Goal: Transaction & Acquisition: Purchase product/service

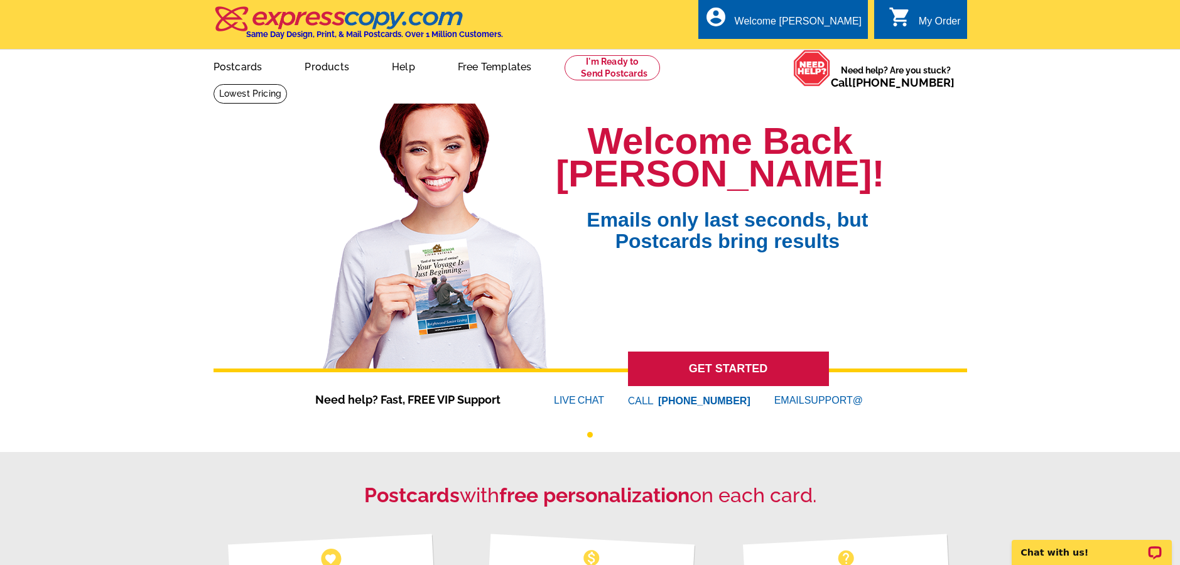
click at [901, 16] on icon "shopping_cart" at bounding box center [899, 17] width 23 height 23
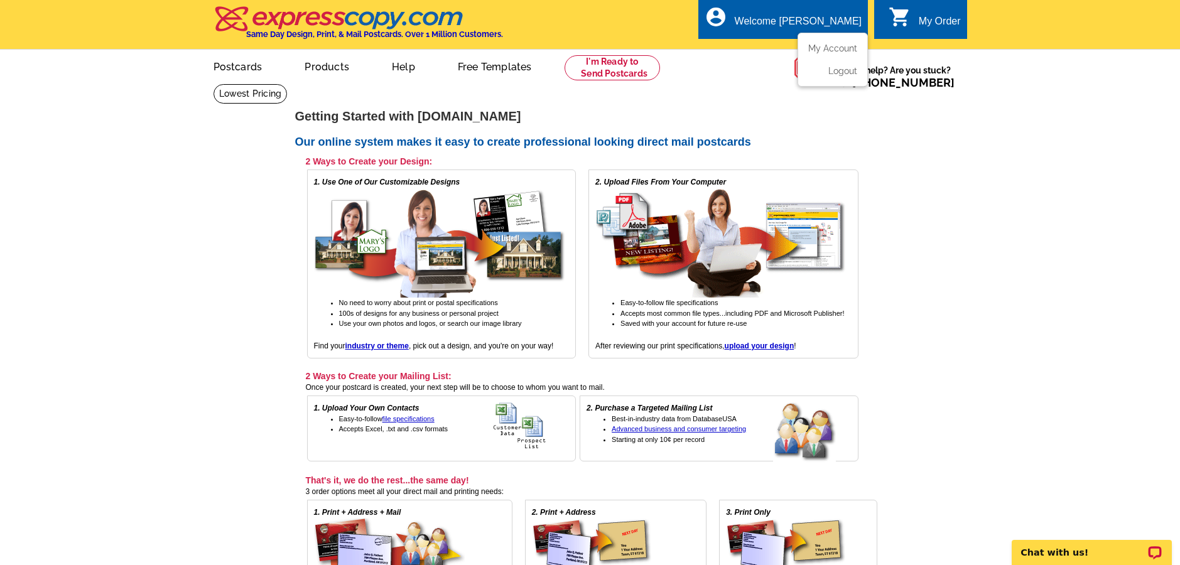
click at [812, 42] on ul "My Account Logout" at bounding box center [832, 60] width 70 height 54
click at [811, 50] on link "My Account" at bounding box center [830, 48] width 54 height 11
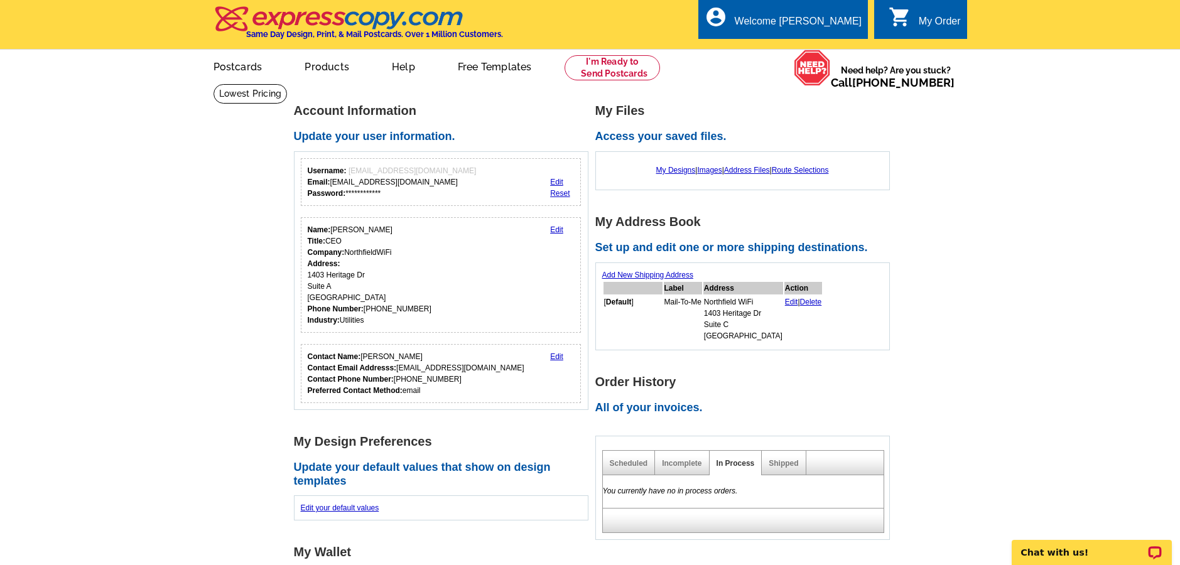
click at [775, 456] on div "Shipped" at bounding box center [784, 463] width 44 height 24
click at [774, 459] on link "Shipped" at bounding box center [783, 463] width 30 height 9
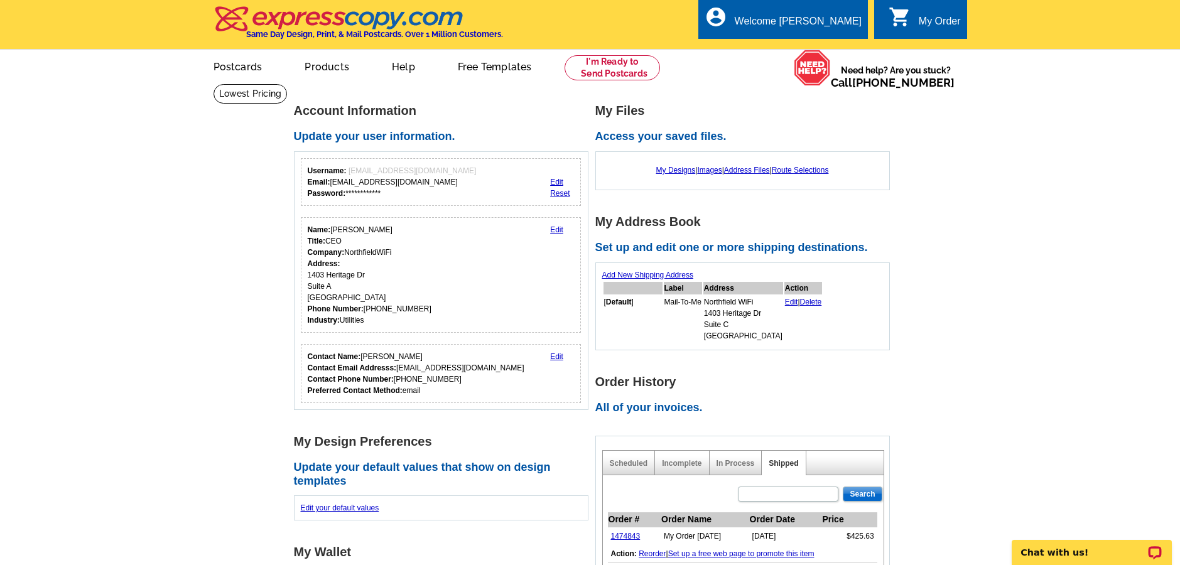
scroll to position [116, 0]
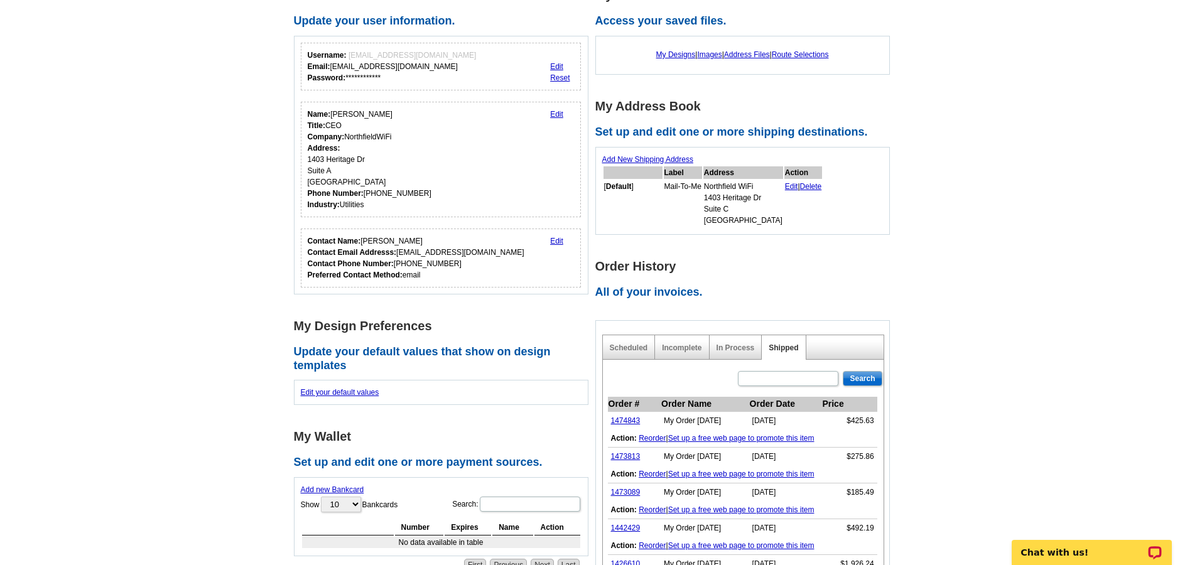
click at [702, 434] on link "Set up a free web page to promote this item" at bounding box center [741, 438] width 146 height 9
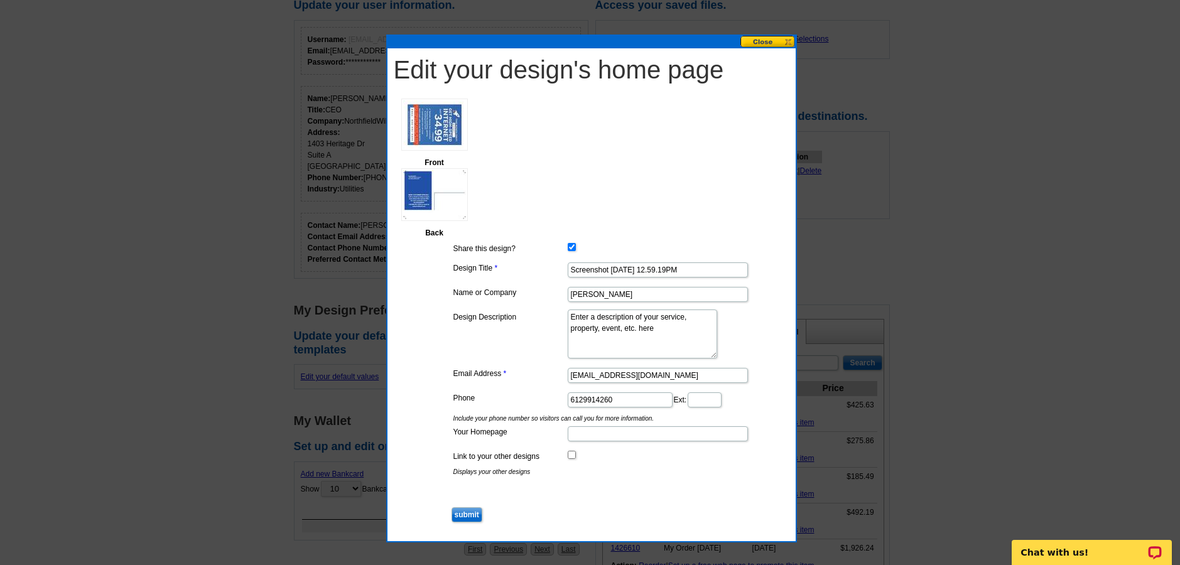
scroll to position [137, 0]
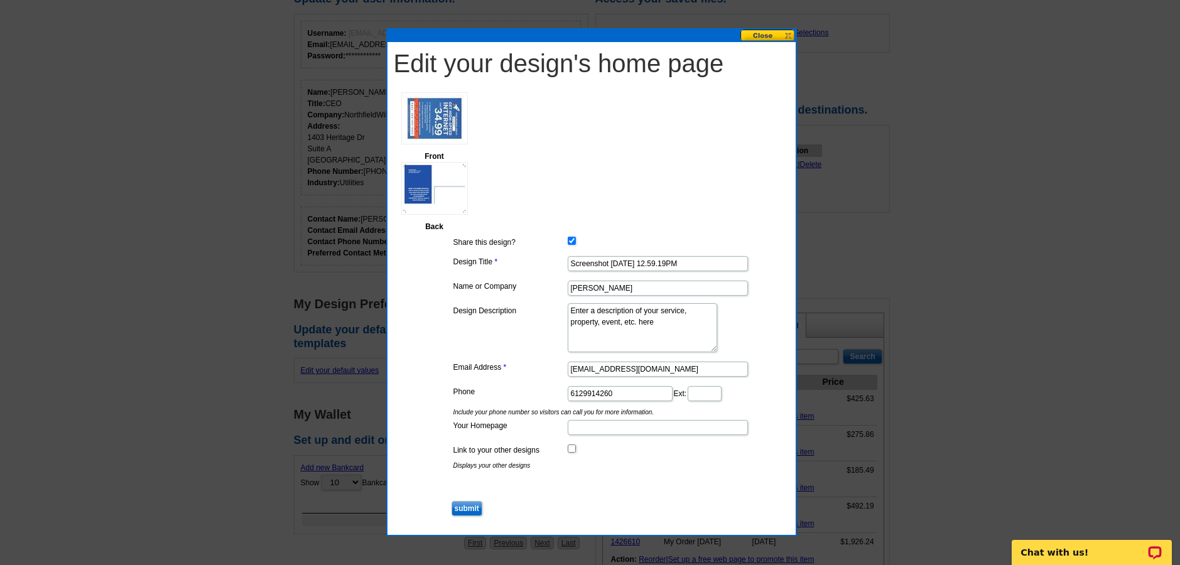
click at [461, 509] on input "submit" at bounding box center [466, 508] width 31 height 15
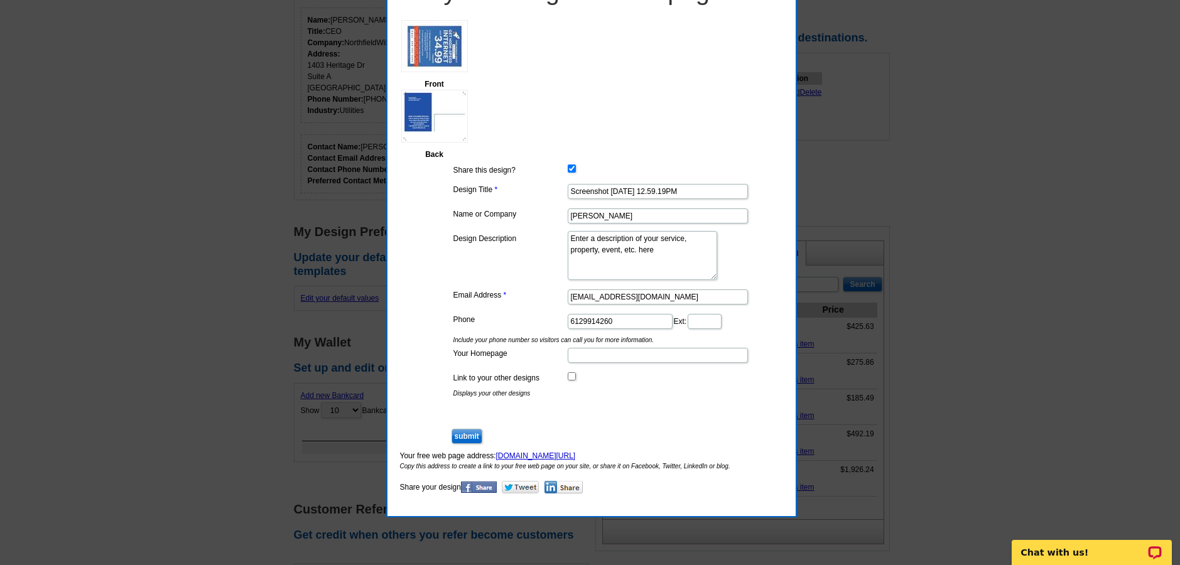
scroll to position [0, 0]
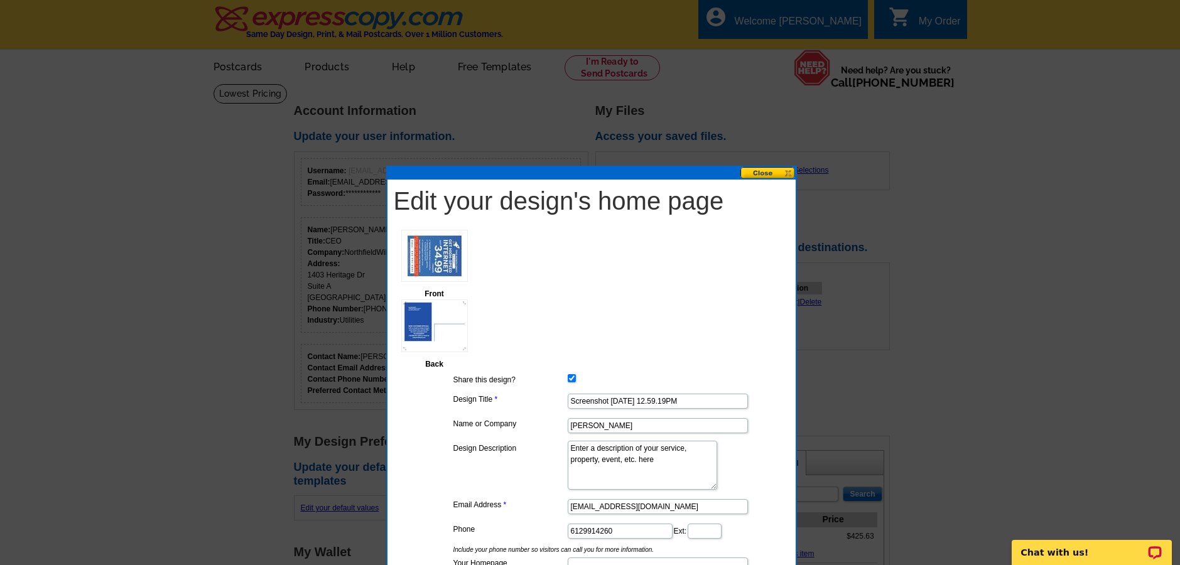
click at [790, 171] on button at bounding box center [767, 173] width 55 height 12
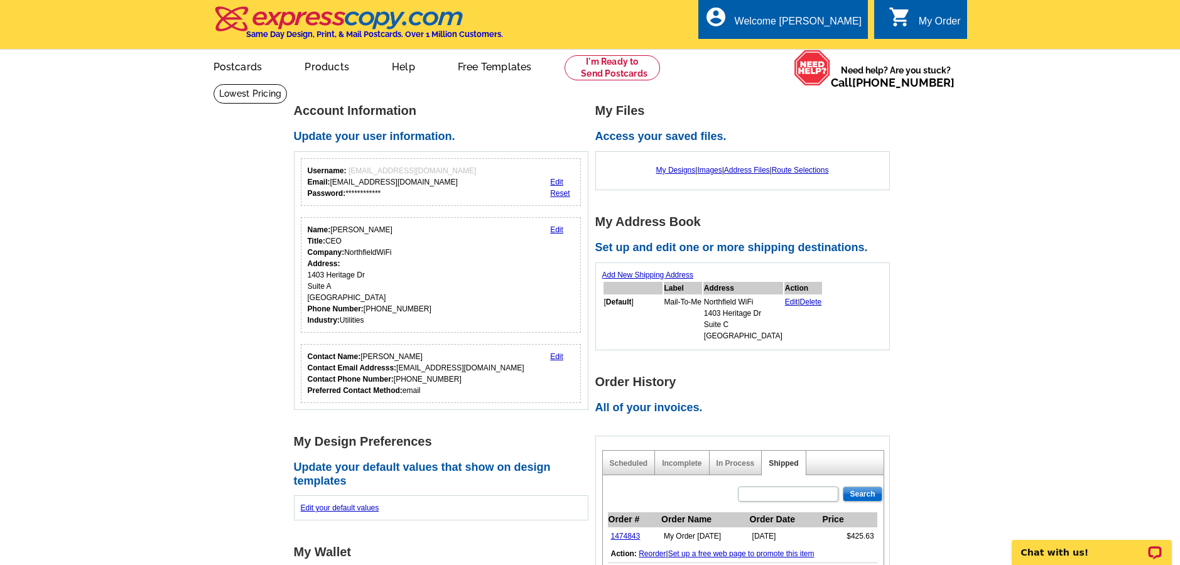
click at [785, 301] on link "Edit" at bounding box center [791, 302] width 13 height 9
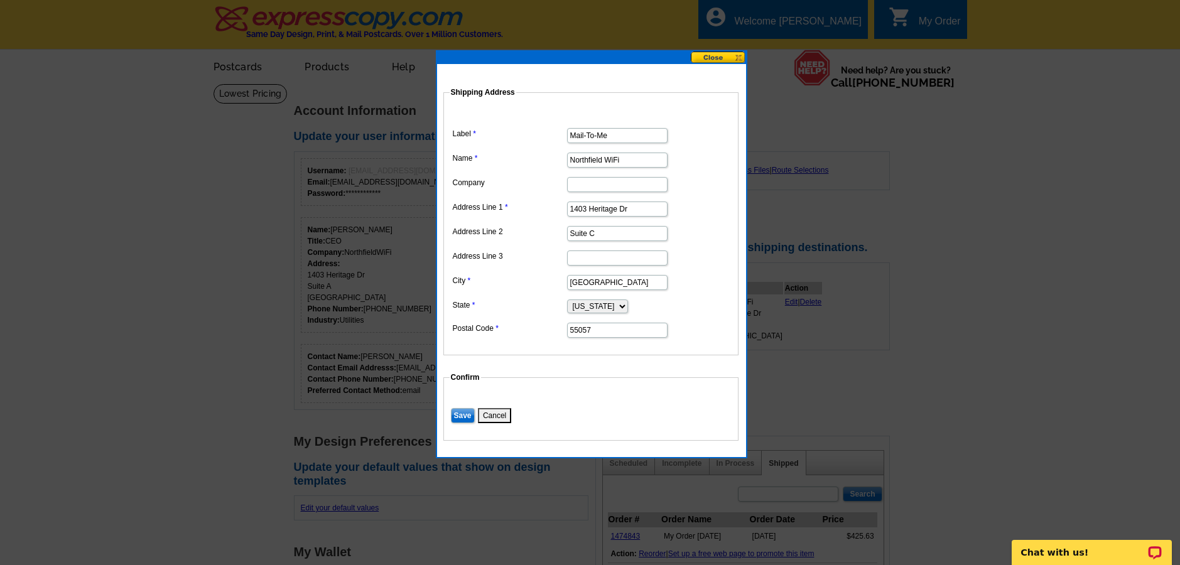
click at [465, 418] on input "Save" at bounding box center [463, 415] width 24 height 15
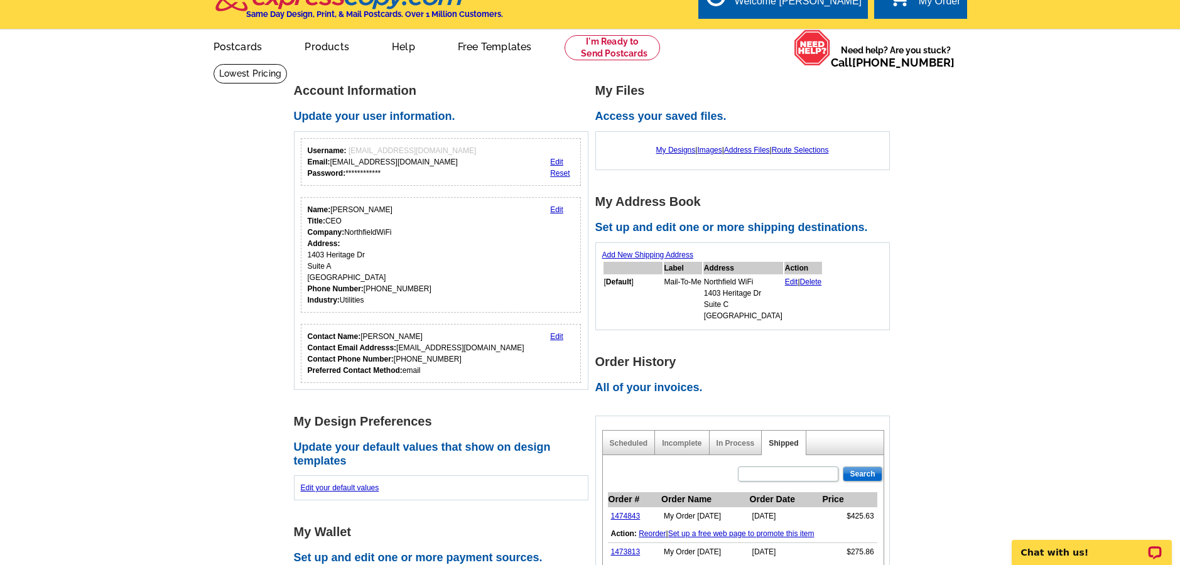
scroll to position [73, 0]
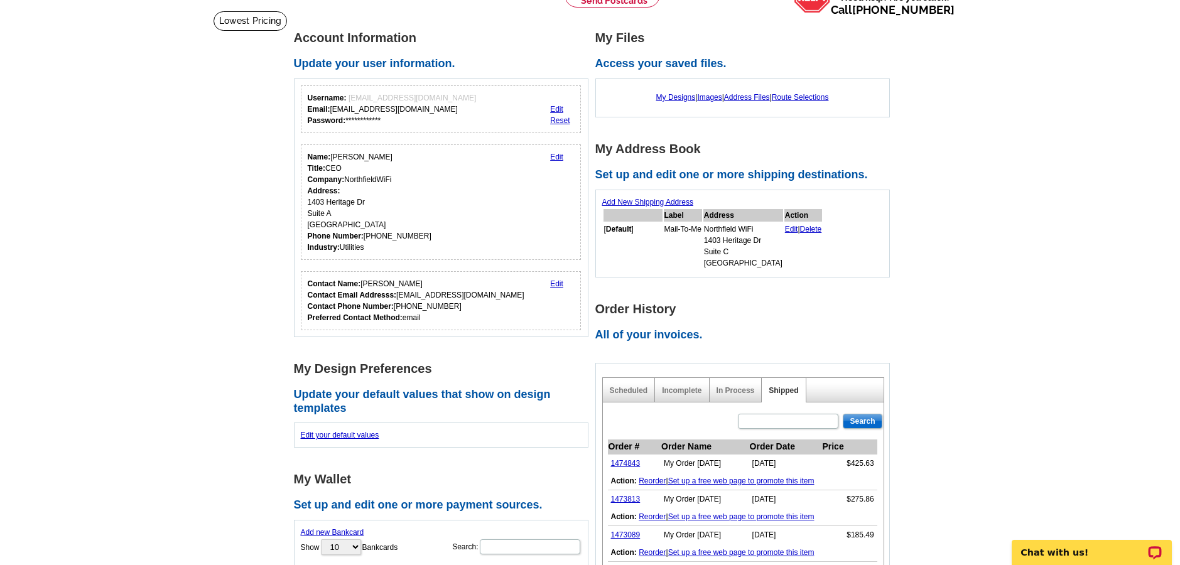
click at [720, 480] on link "Set up a free web page to promote this item" at bounding box center [741, 481] width 146 height 9
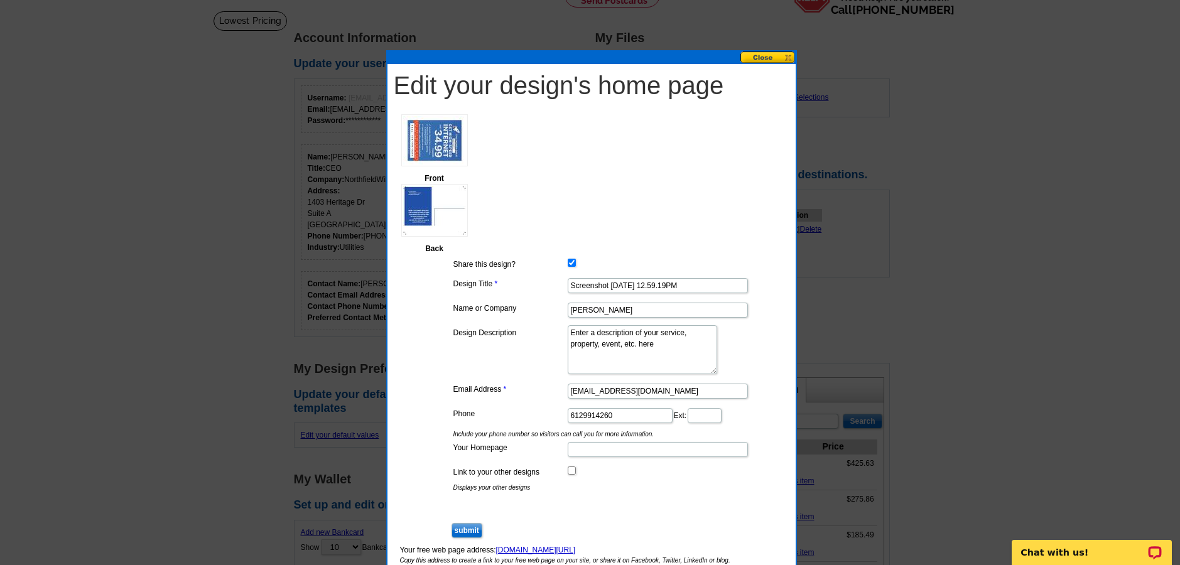
click at [764, 55] on button at bounding box center [767, 57] width 55 height 12
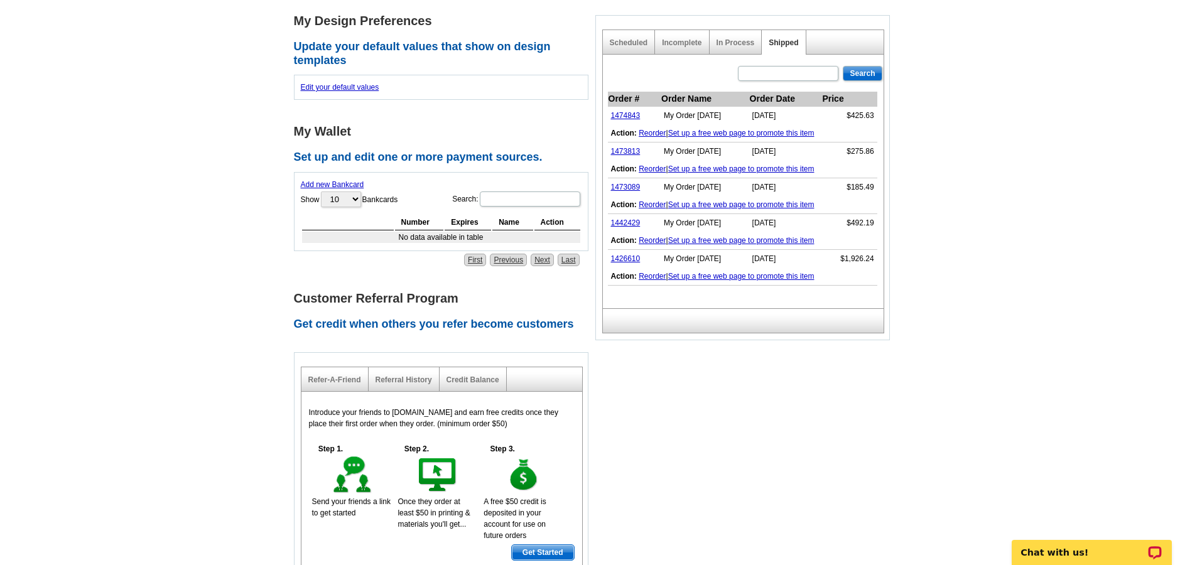
scroll to position [399, 0]
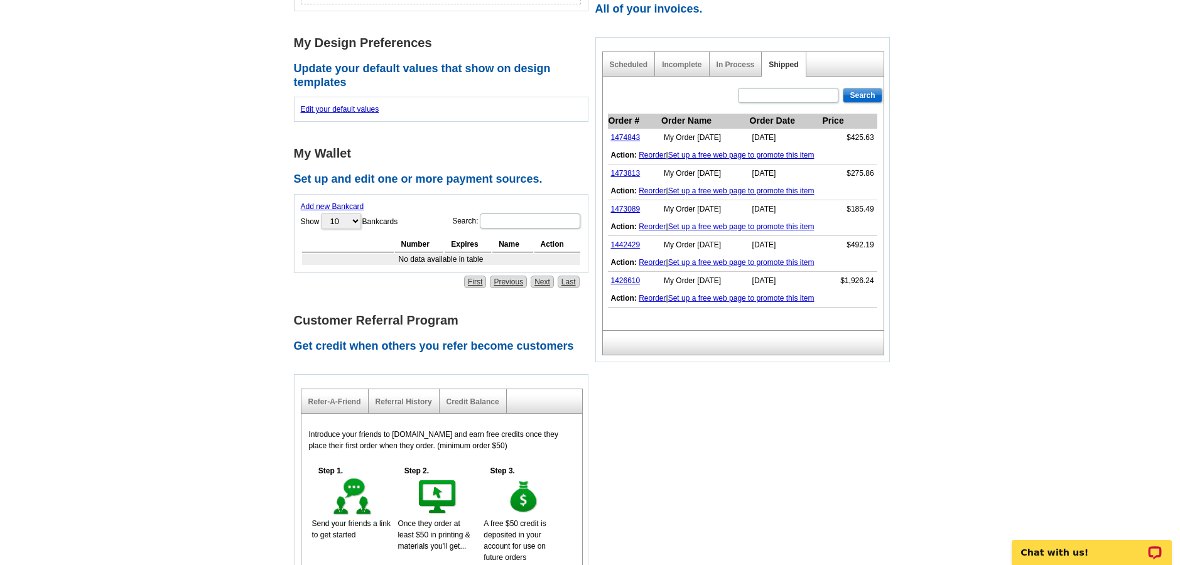
click at [656, 156] on link "Reorder" at bounding box center [652, 155] width 27 height 9
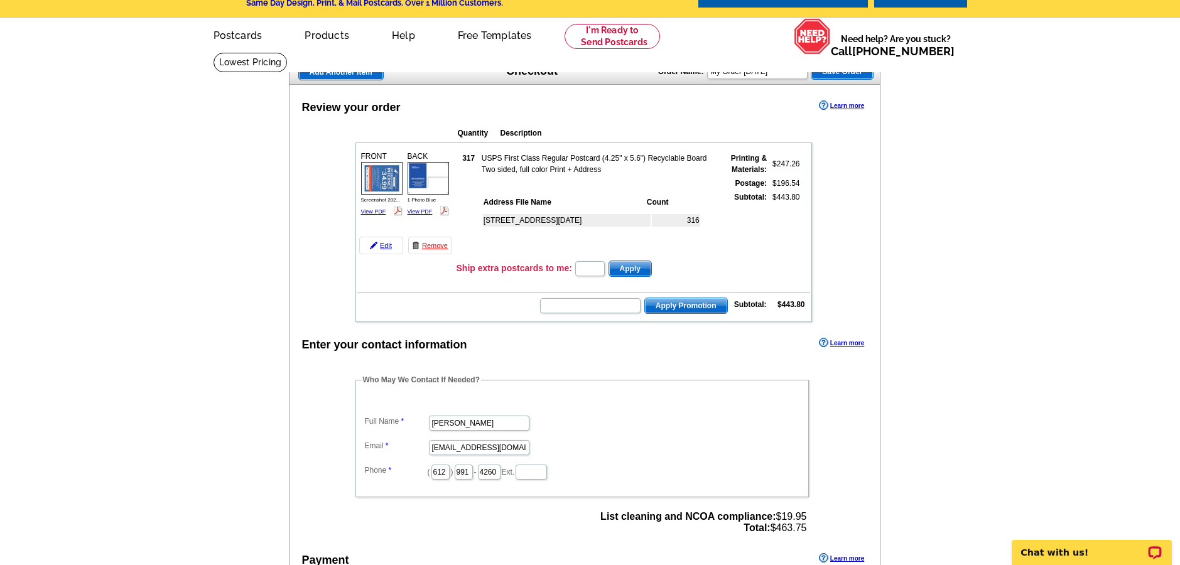
scroll to position [8, 0]
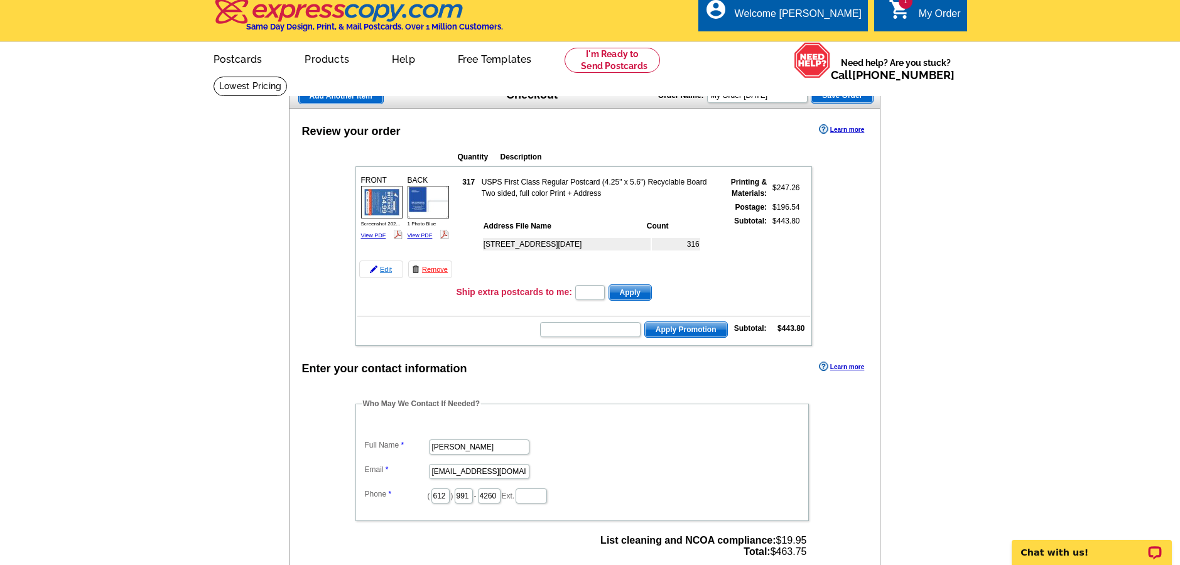
click at [391, 274] on link "Edit" at bounding box center [381, 270] width 44 height 18
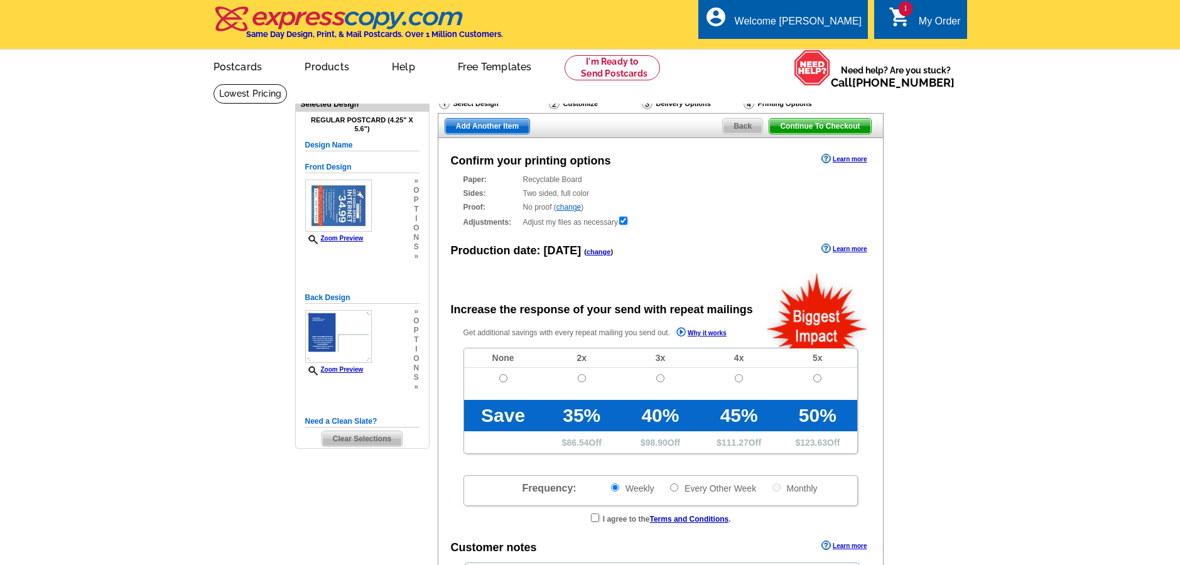
radio input "false"
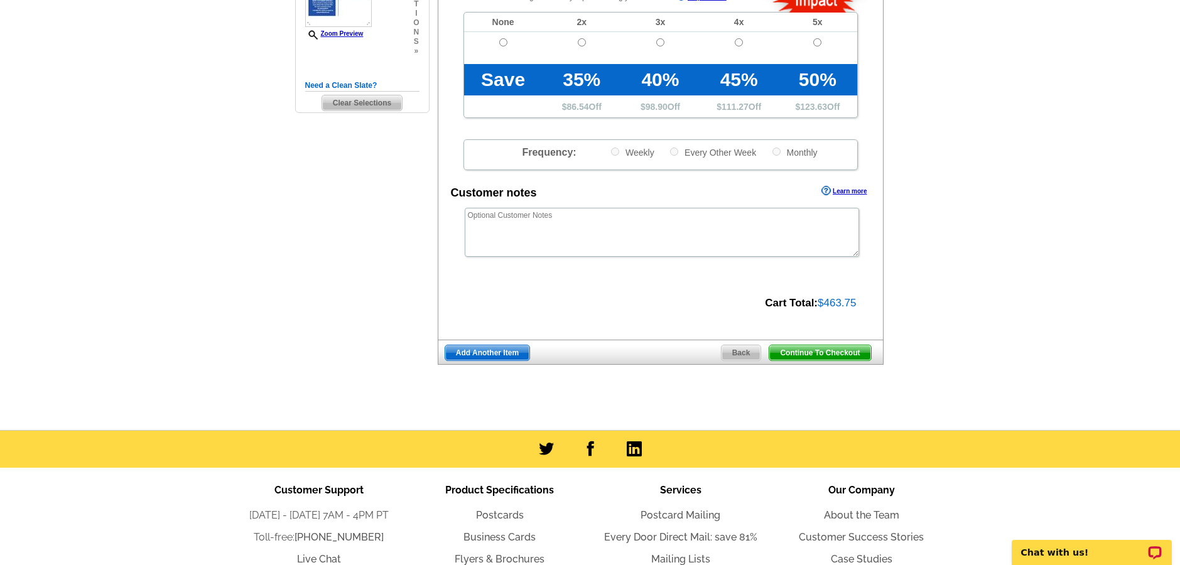
scroll to position [147, 0]
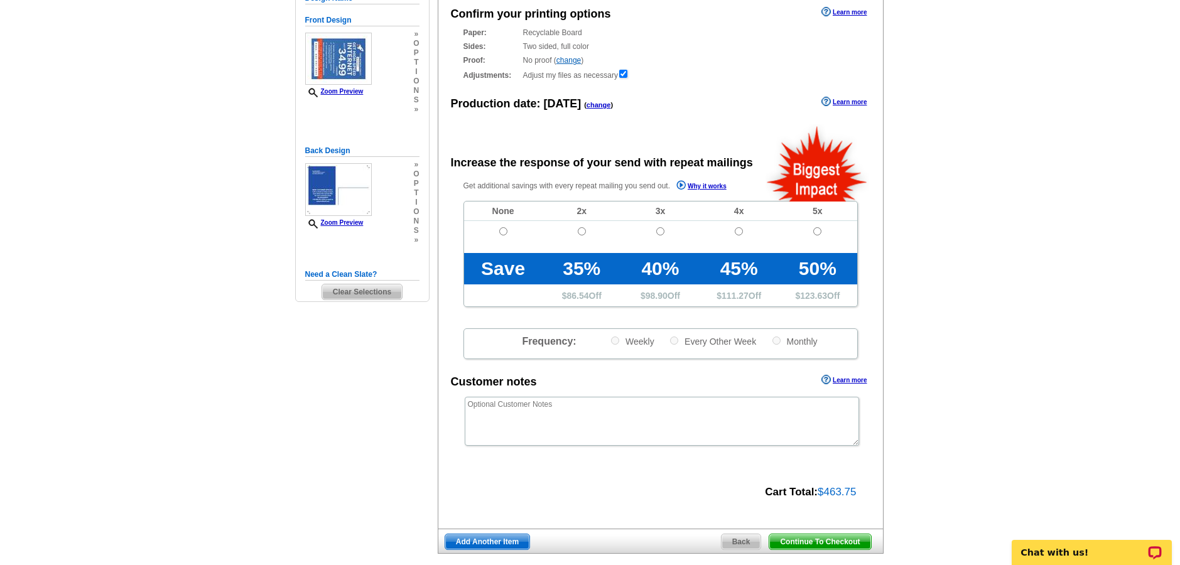
click at [501, 232] on input "radio" at bounding box center [503, 231] width 8 height 8
radio input "true"
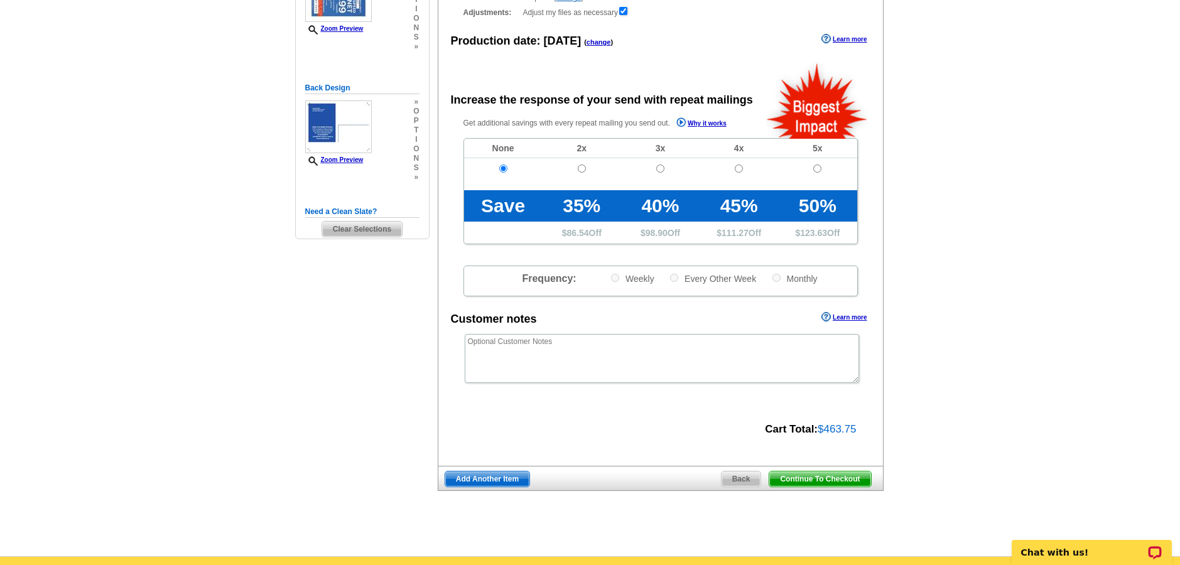
scroll to position [316, 0]
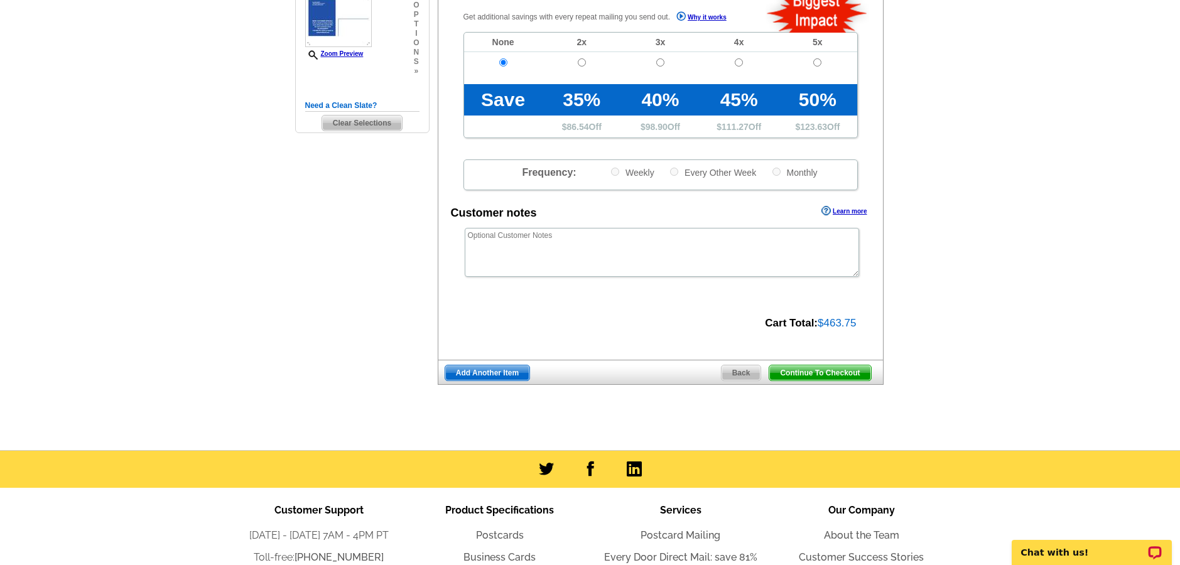
click at [832, 372] on span "Continue To Checkout" at bounding box center [819, 372] width 101 height 15
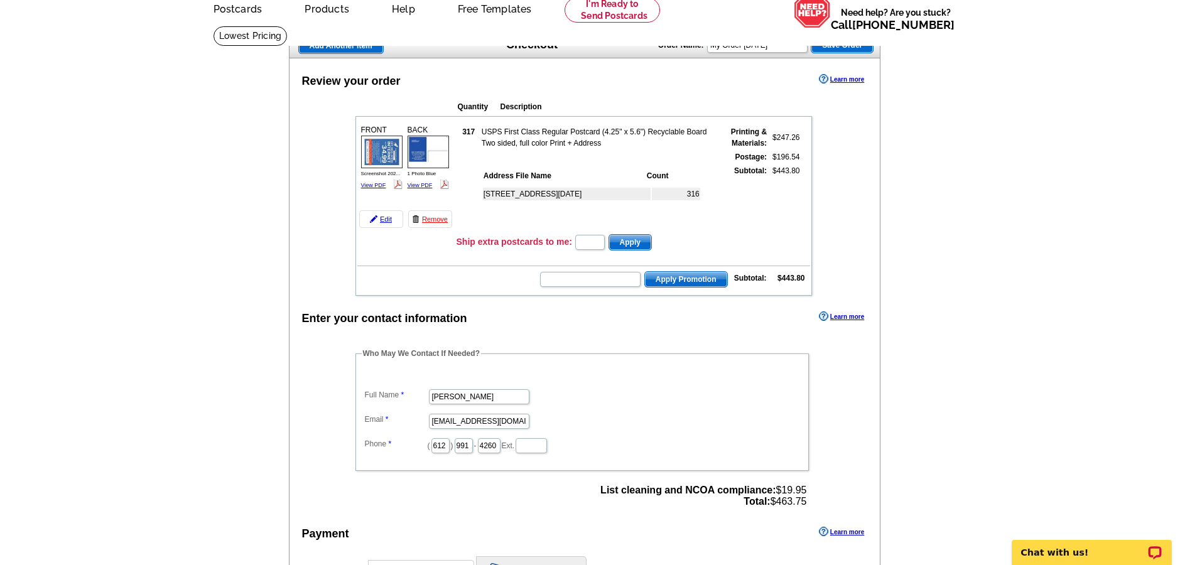
scroll to position [55, 0]
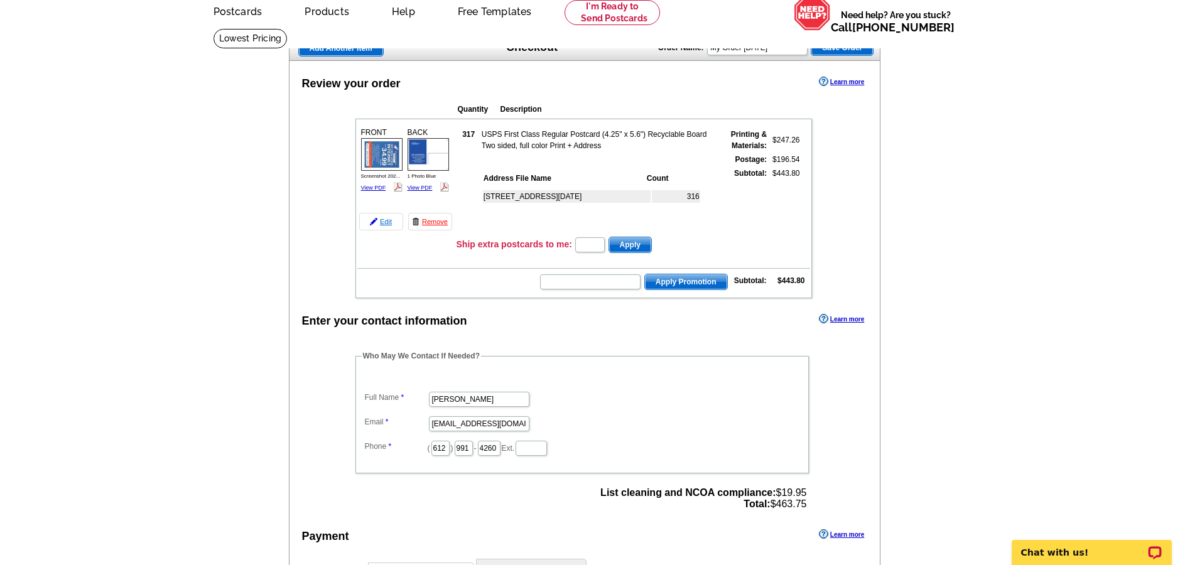
click at [374, 222] on img at bounding box center [374, 222] width 8 height 8
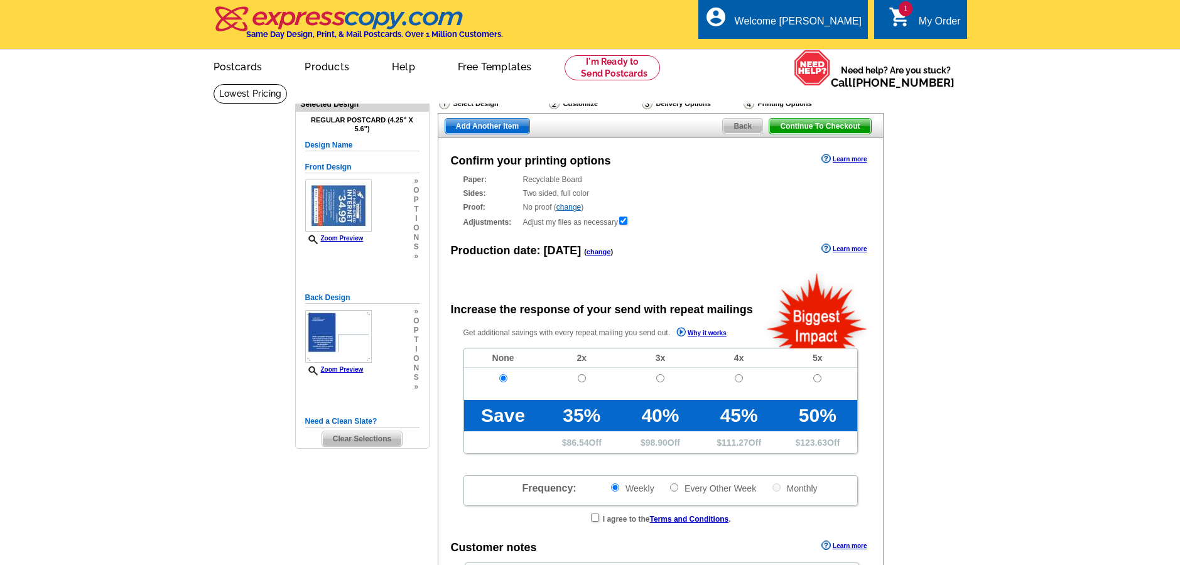
radio input "false"
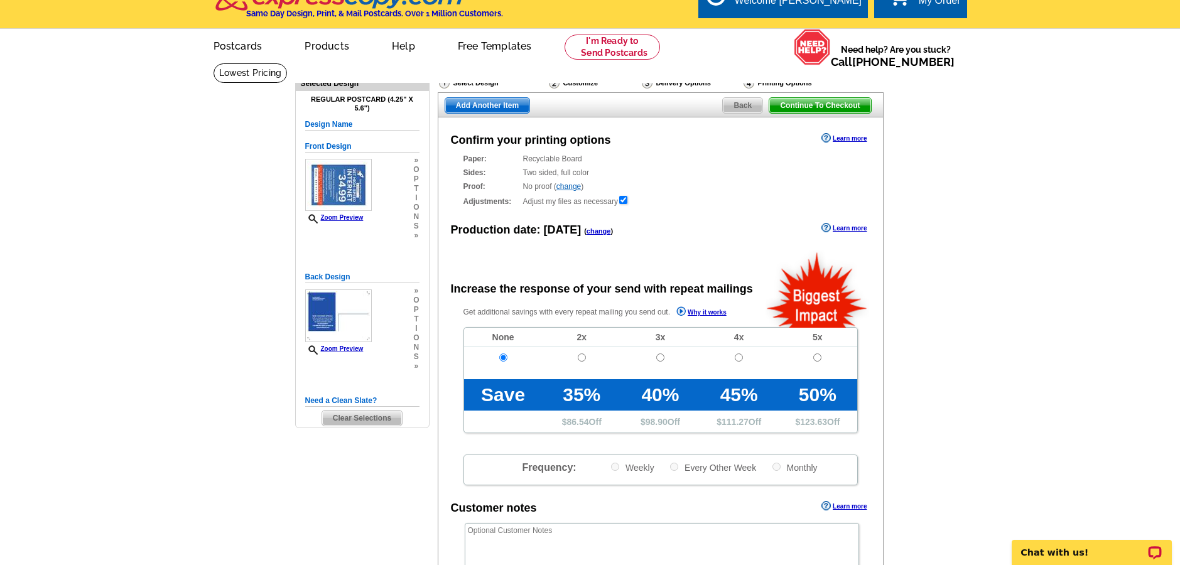
scroll to position [4, 0]
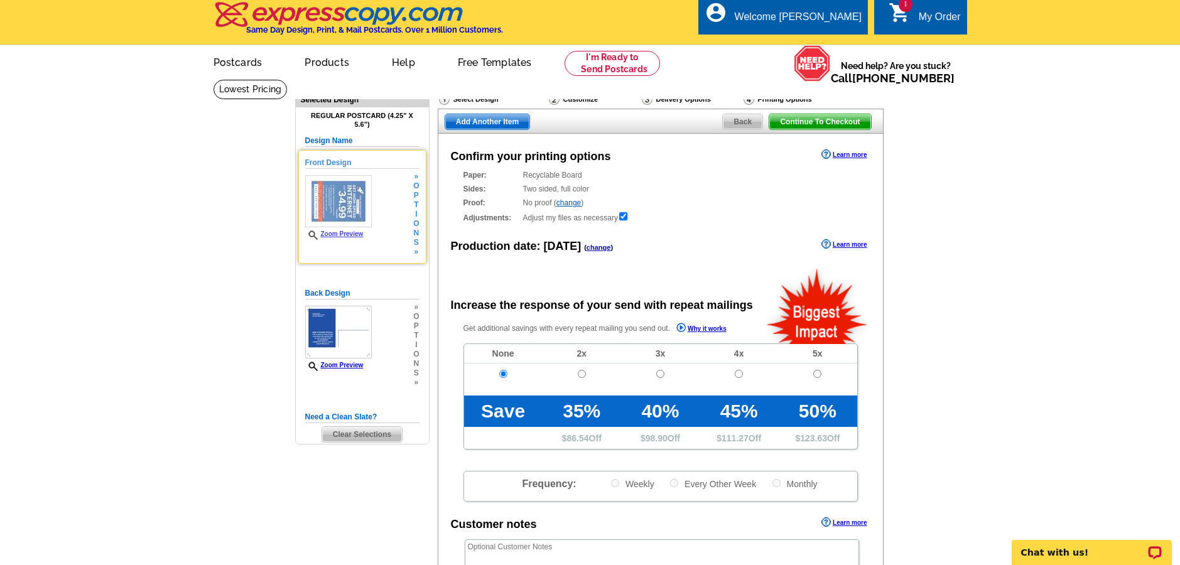
click at [389, 206] on div "Front Design Zoom Preview » o p t i o n s »" at bounding box center [362, 207] width 114 height 100
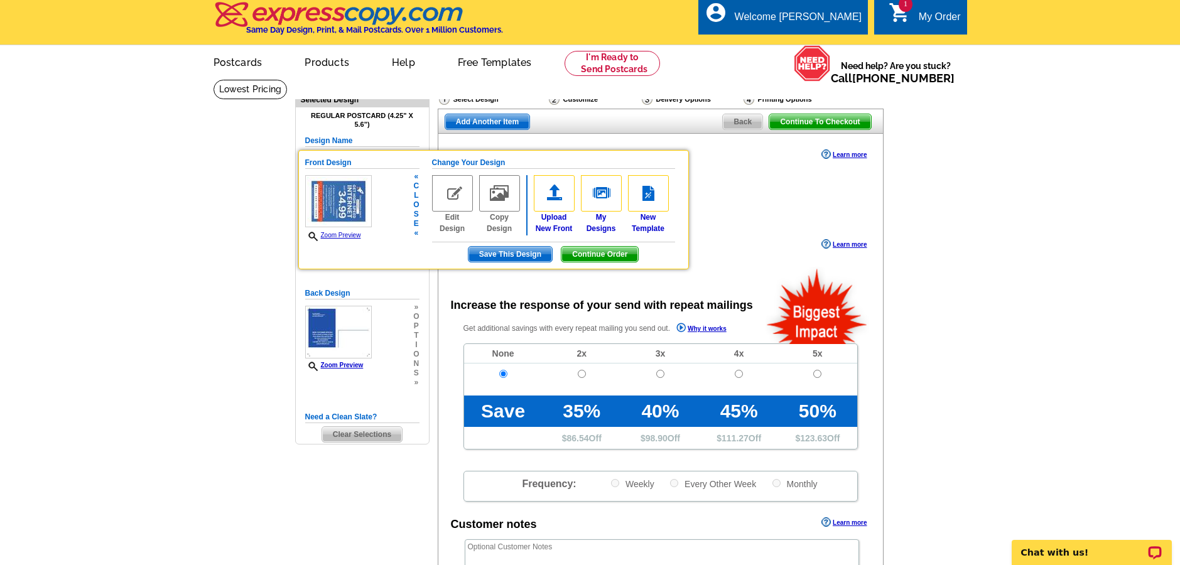
click at [505, 253] on span "Save This Design" at bounding box center [510, 254] width 84 height 15
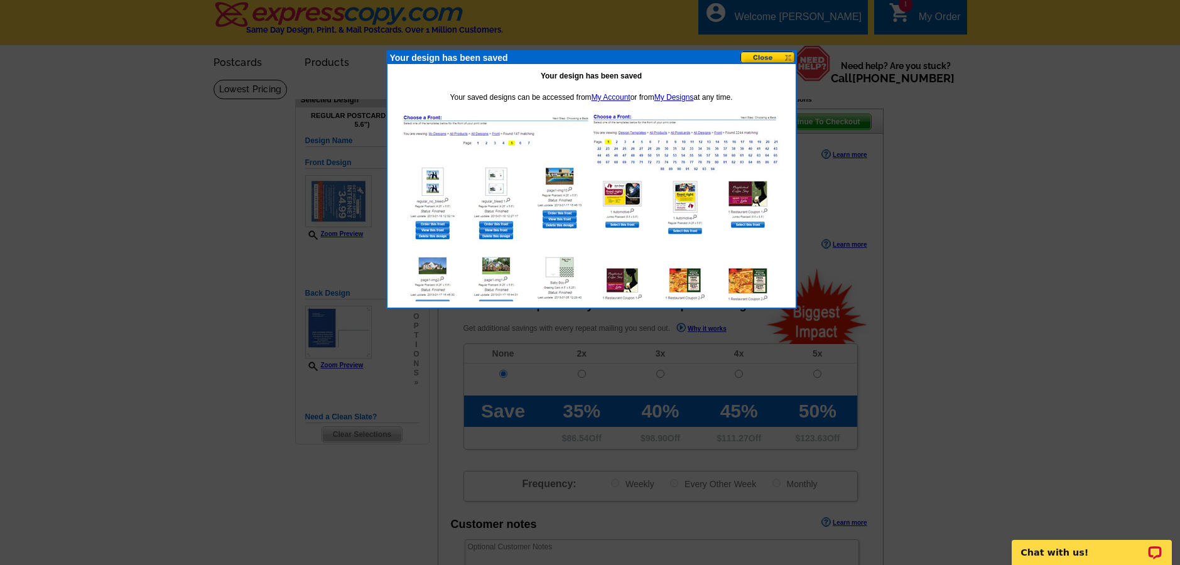
click at [742, 59] on button at bounding box center [767, 57] width 55 height 12
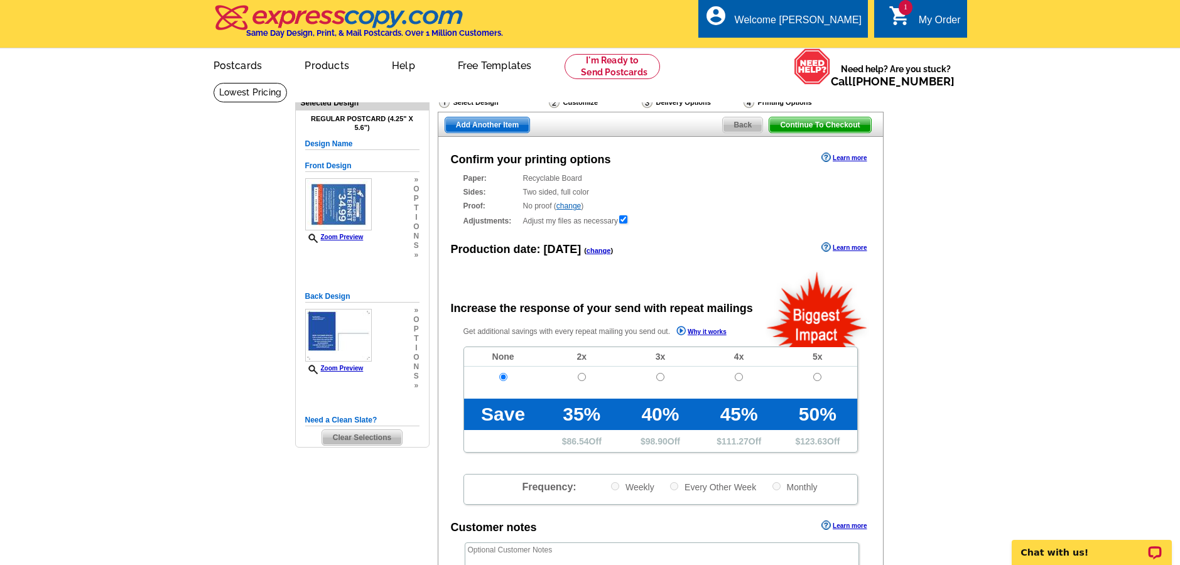
scroll to position [0, 0]
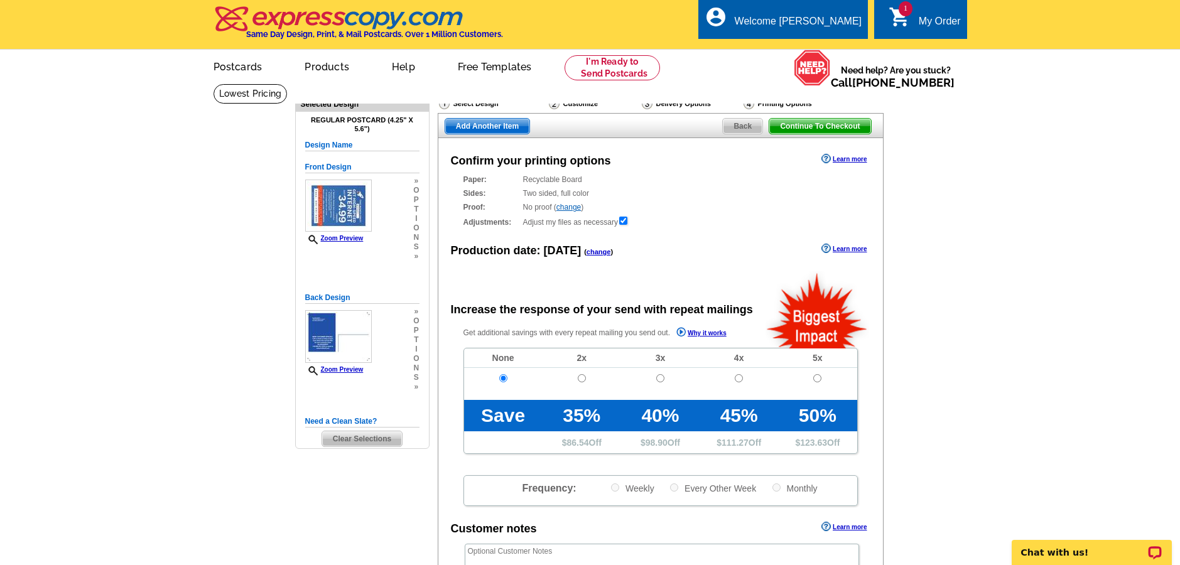
click at [670, 103] on div "Delivery Options" at bounding box center [691, 105] width 102 height 16
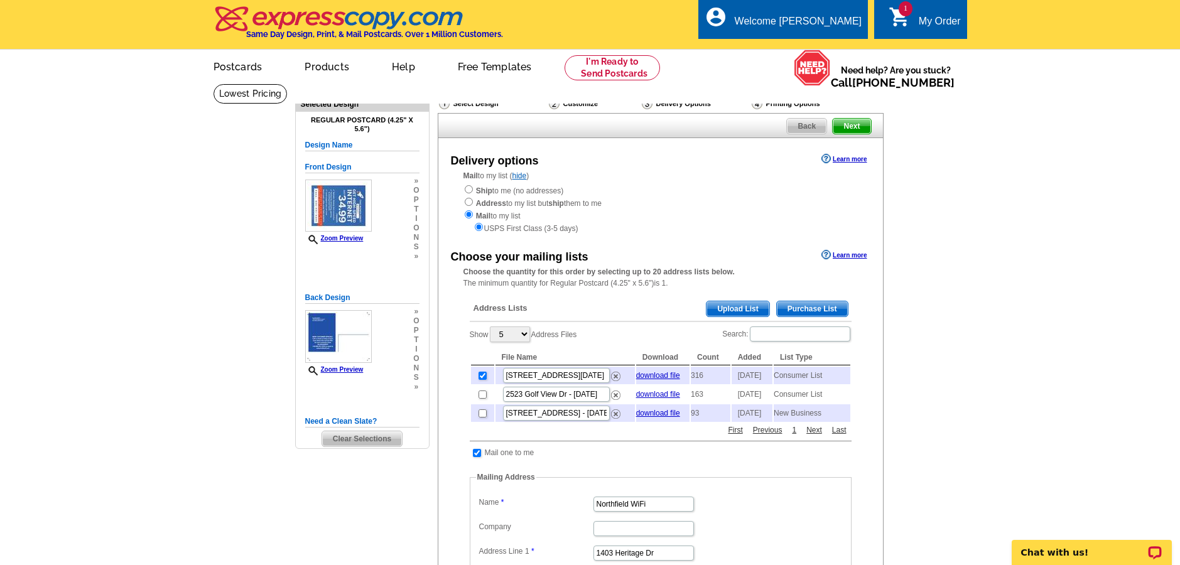
click at [481, 372] on input "checkbox" at bounding box center [482, 376] width 8 height 8
checkbox input "false"
click at [831, 303] on span "Purchase List" at bounding box center [812, 308] width 71 height 15
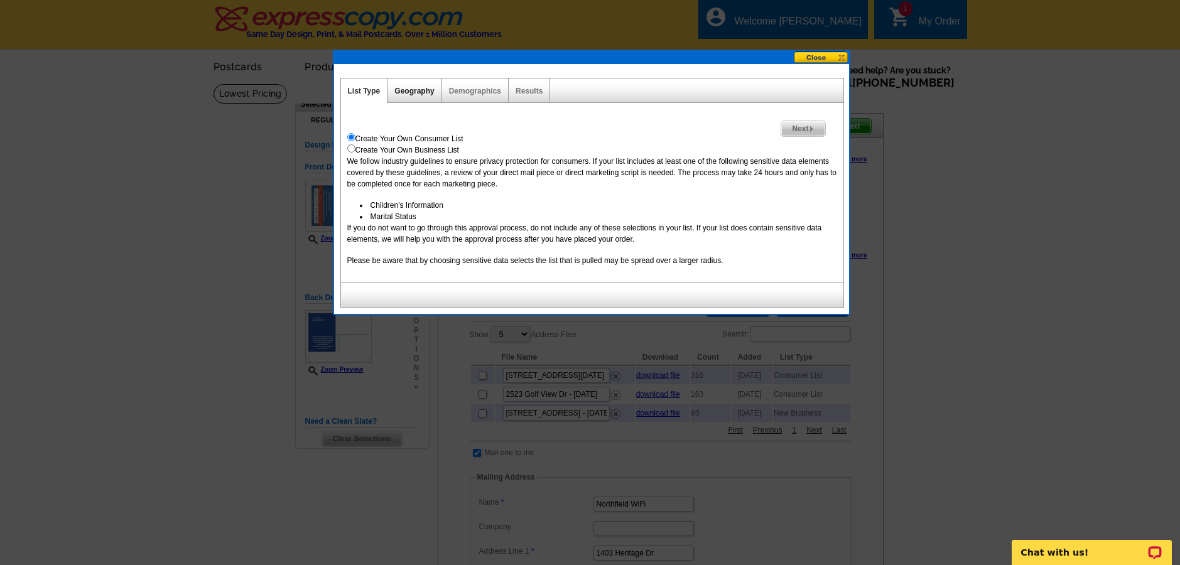
click at [407, 90] on link "Geography" at bounding box center [414, 91] width 40 height 9
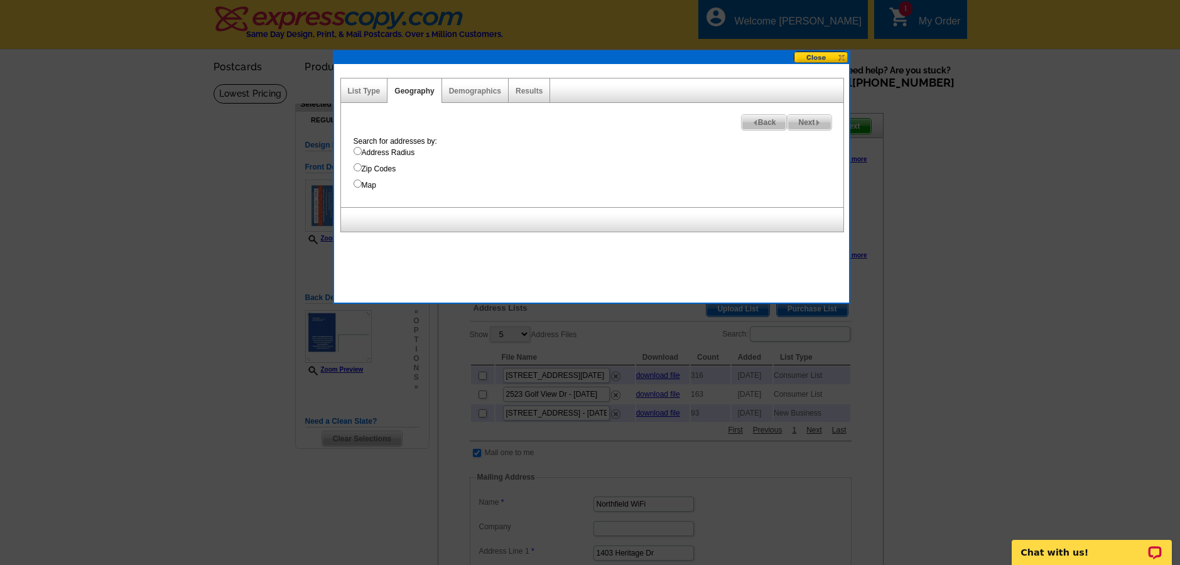
click at [358, 153] on input "Address Radius" at bounding box center [357, 151] width 8 height 8
radio input "true"
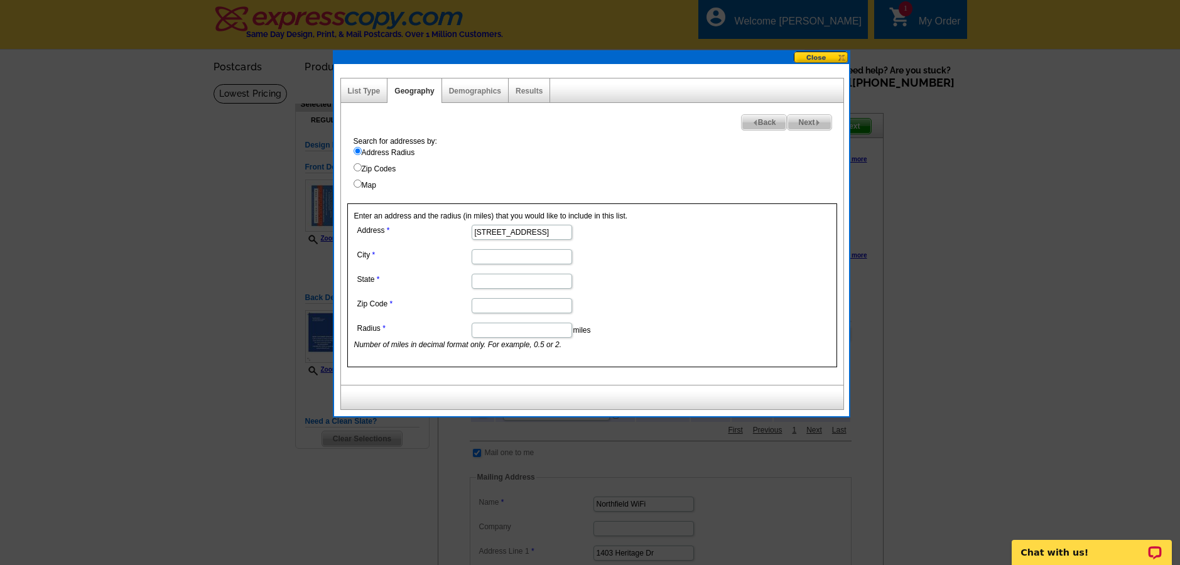
type input "15778 Met Con Way"
type input "Faribault"
type input "MN"
type input "55021"
click at [507, 335] on input "Radius" at bounding box center [522, 330] width 100 height 15
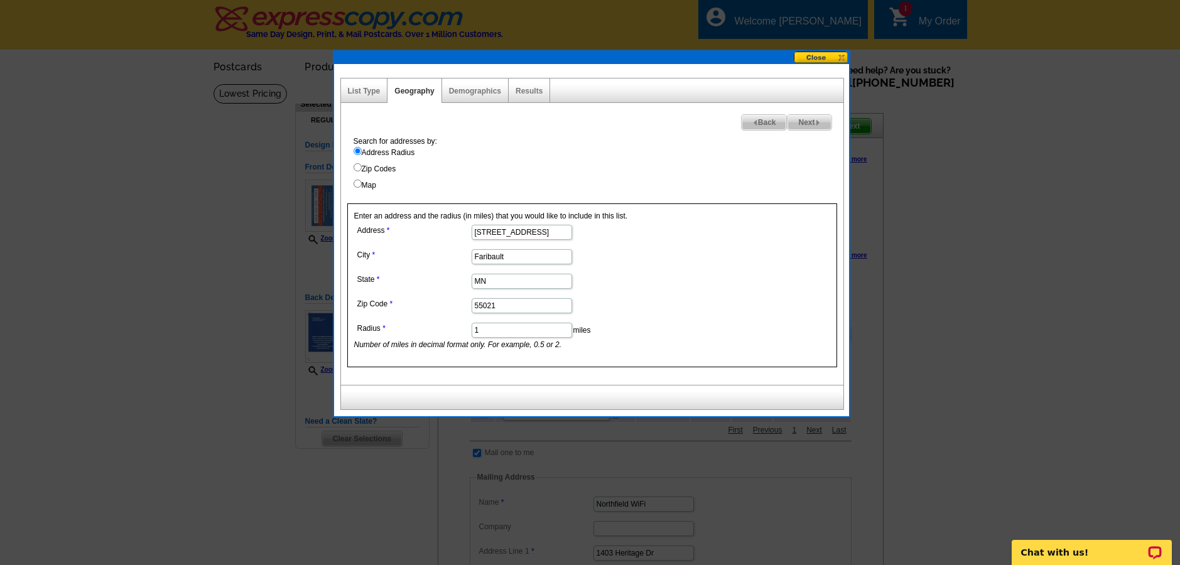
type input "1"
click at [812, 123] on span "Next" at bounding box center [808, 122] width 43 height 15
select select
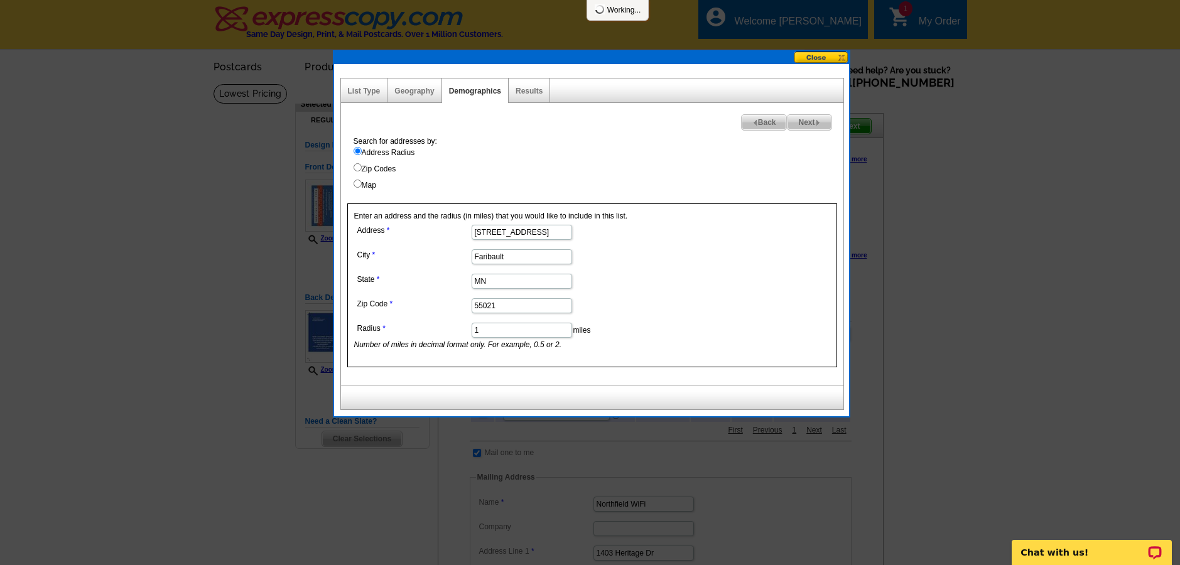
select select
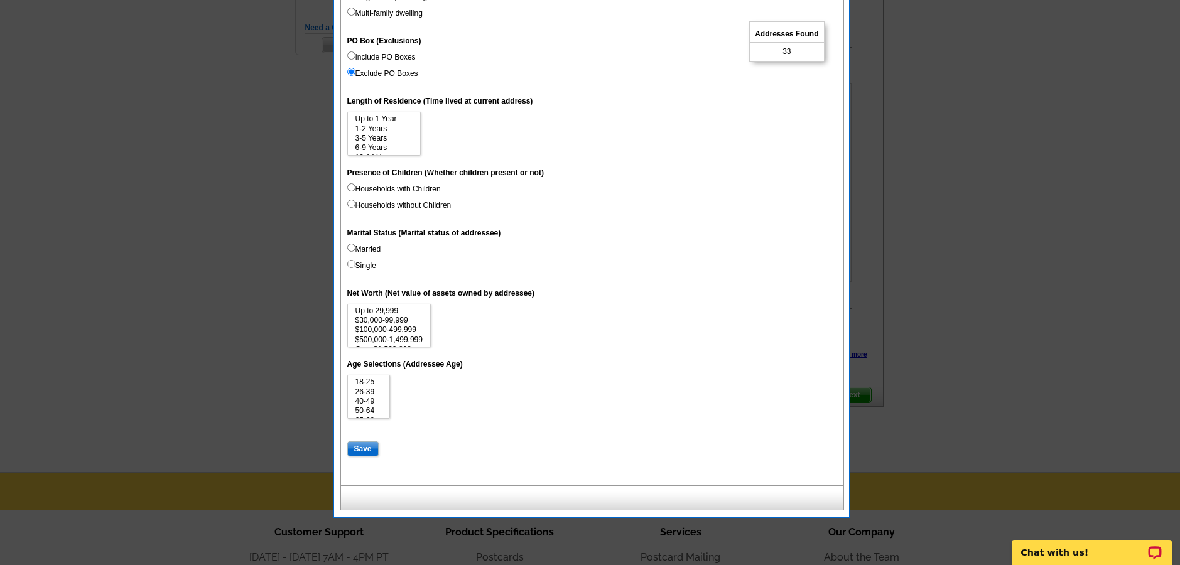
scroll to position [412, 0]
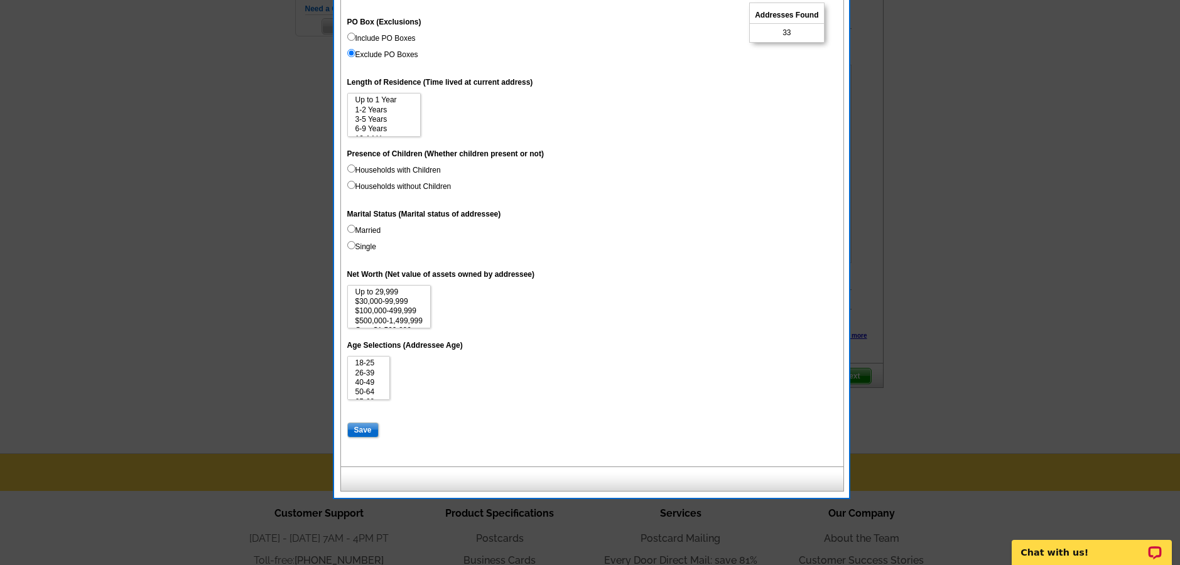
click at [364, 423] on input "Save" at bounding box center [362, 430] width 31 height 15
select select
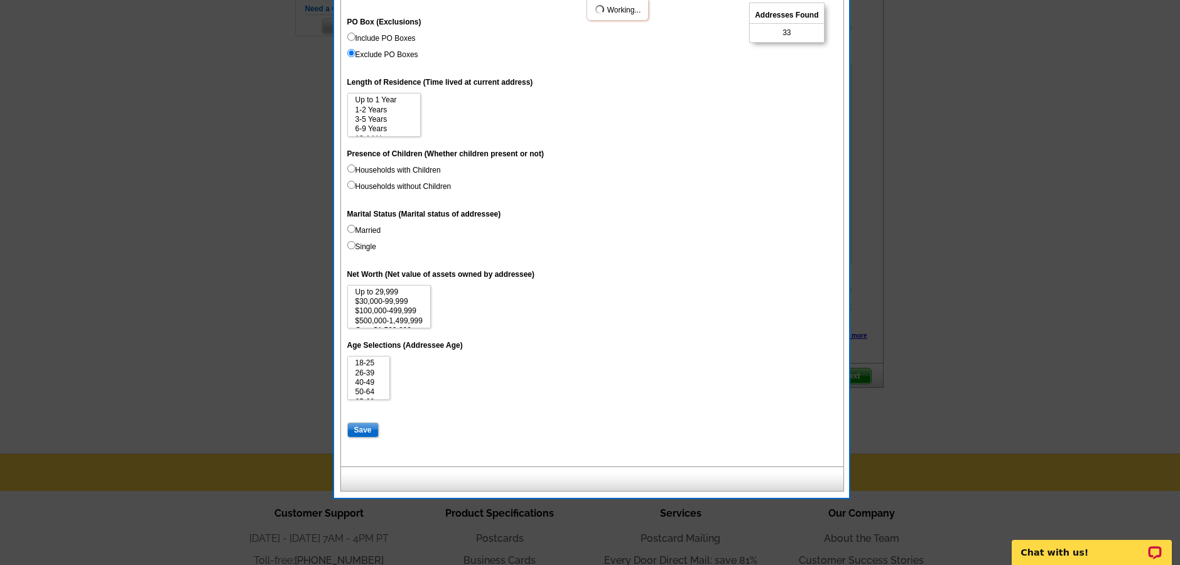
select select
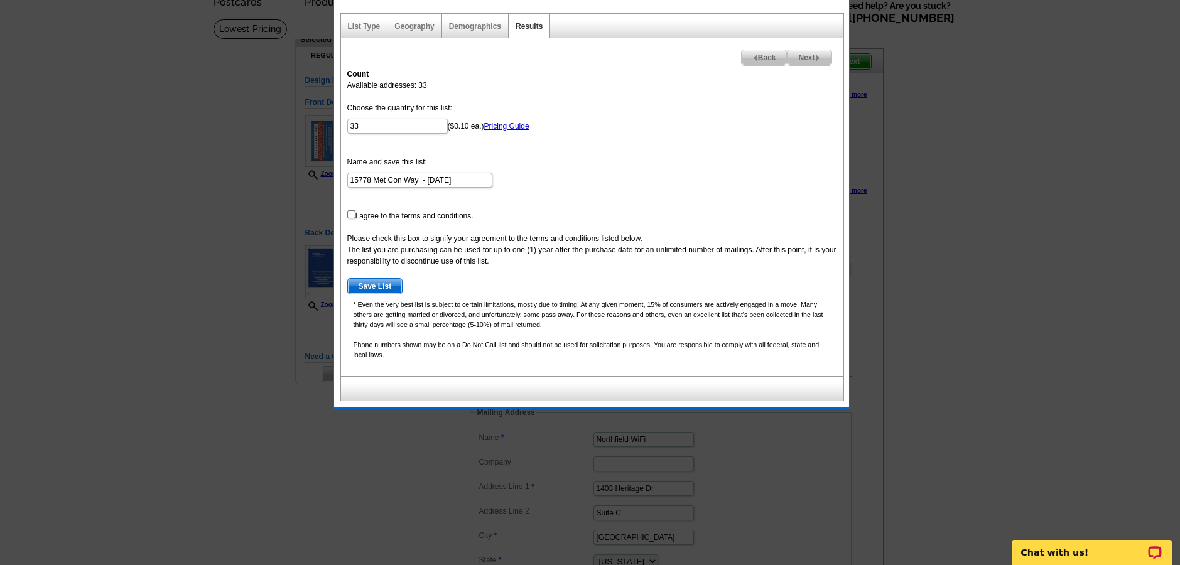
scroll to position [43, 0]
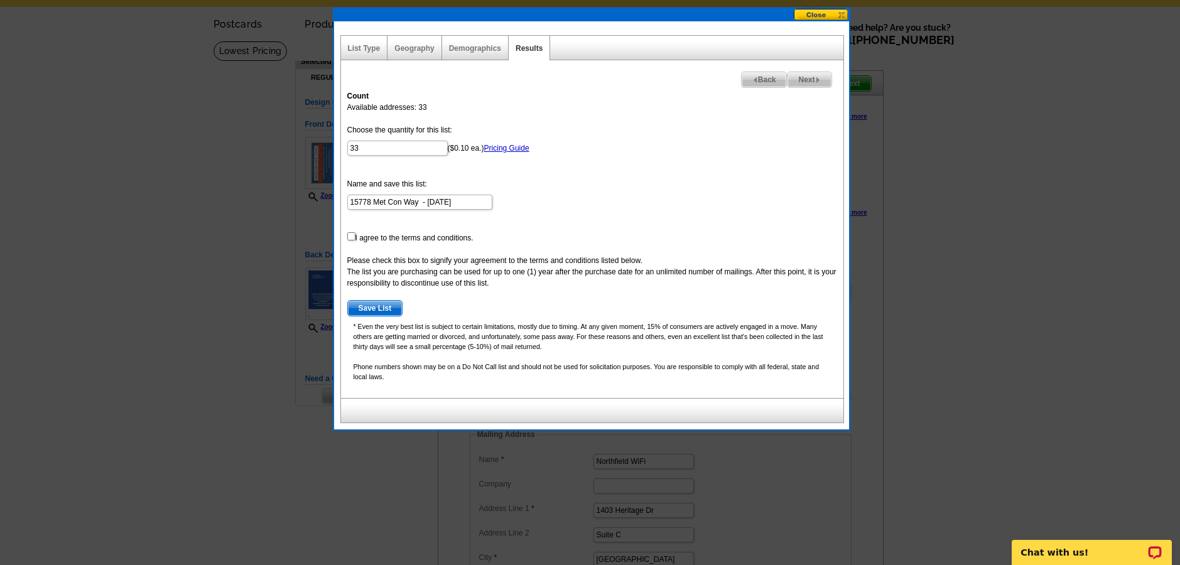
click at [350, 236] on input "checkbox" at bounding box center [351, 236] width 8 height 8
checkbox input "true"
click at [366, 305] on span "Save List" at bounding box center [375, 308] width 55 height 15
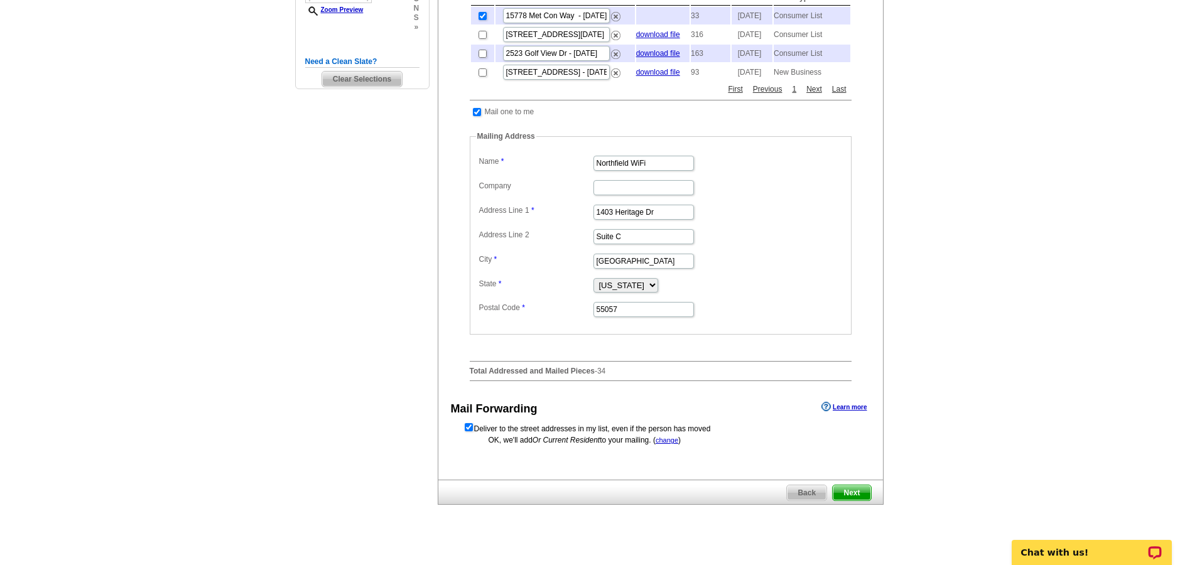
scroll to position [475, 0]
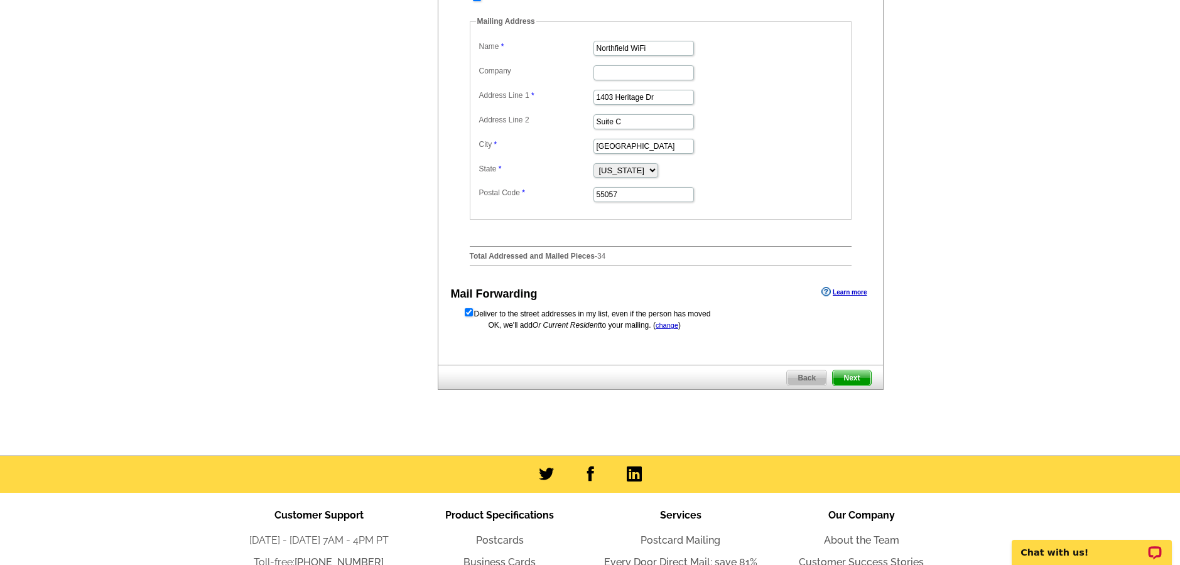
click at [855, 385] on span "Next" at bounding box center [852, 377] width 38 height 15
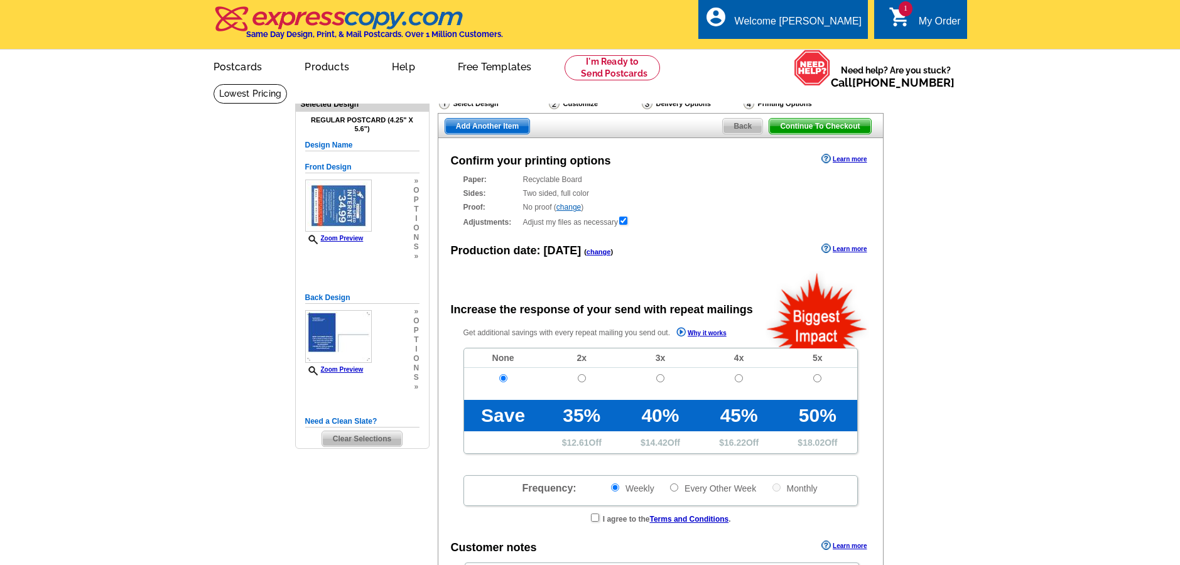
radio input "false"
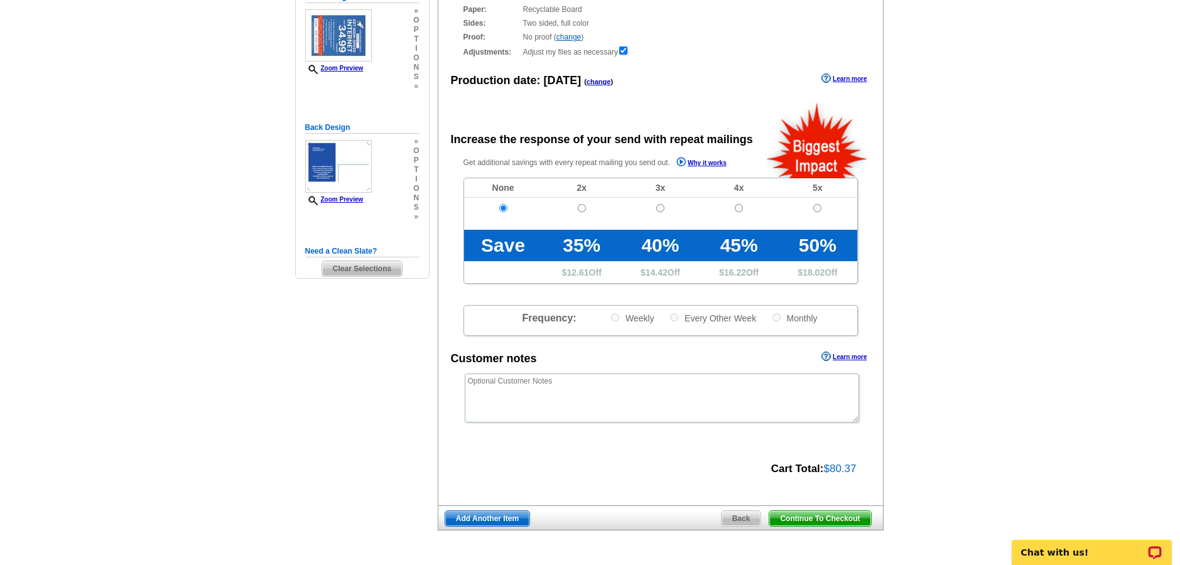
scroll to position [279, 0]
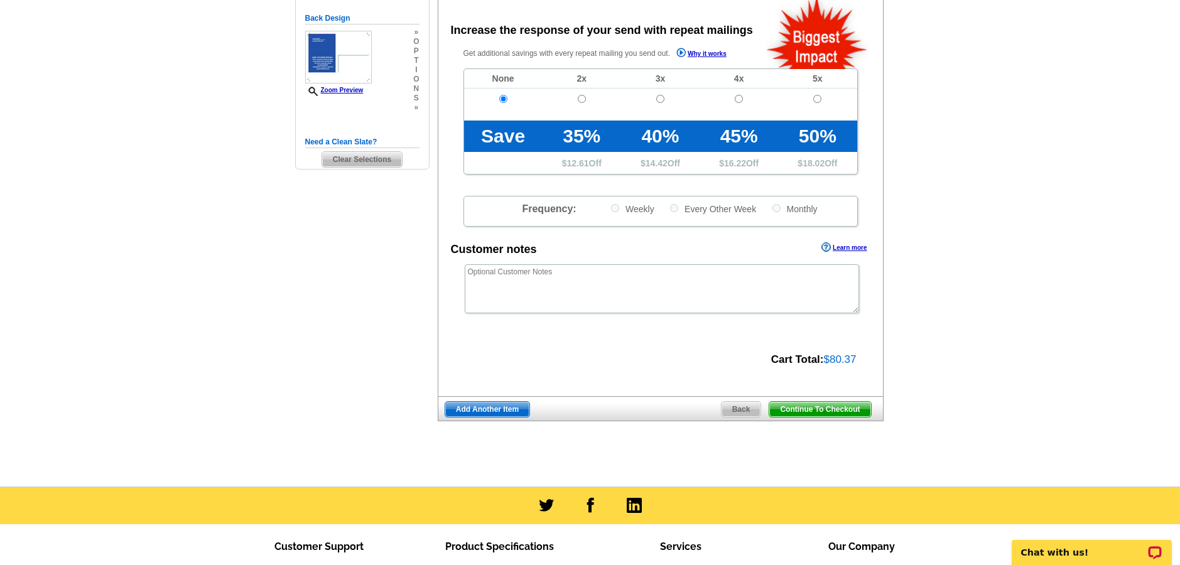
click at [805, 411] on span "Continue To Checkout" at bounding box center [819, 409] width 101 height 15
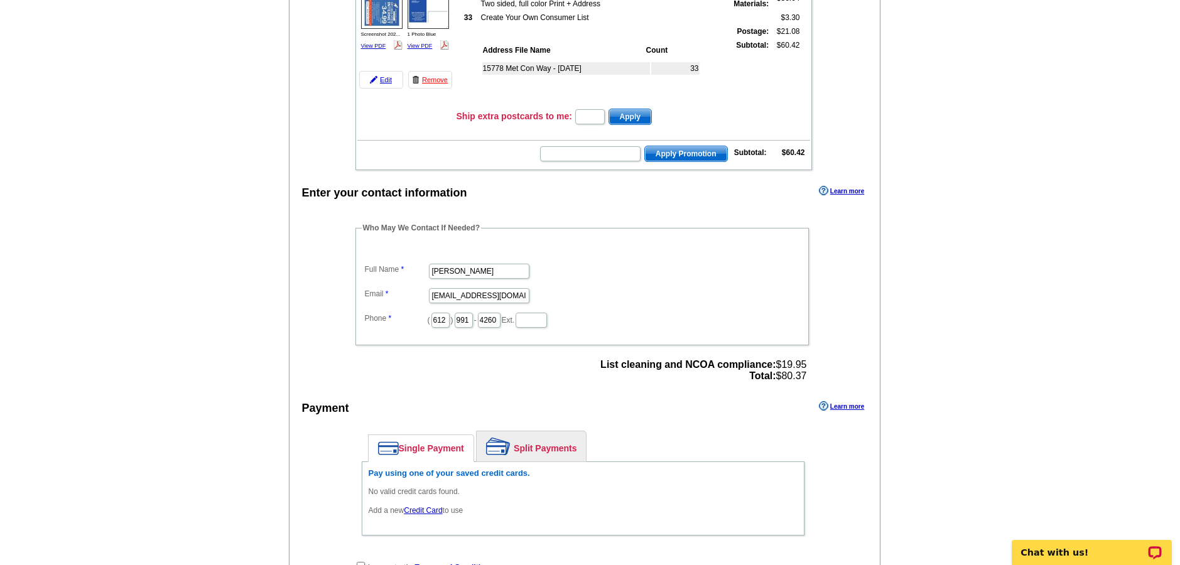
scroll to position [403, 0]
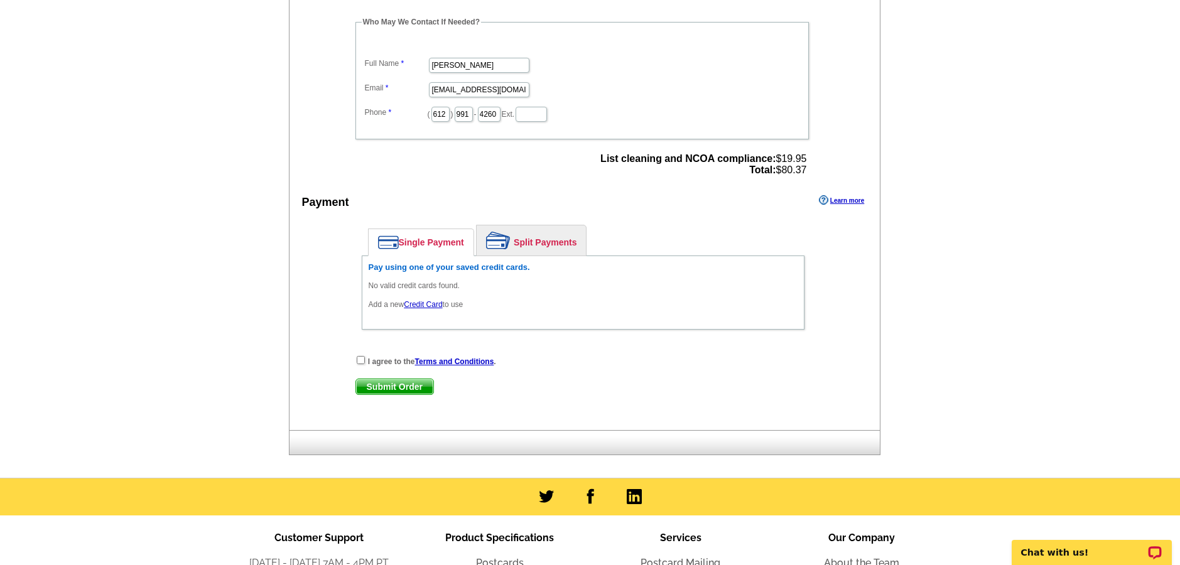
click at [360, 362] on input "checkbox" at bounding box center [361, 360] width 8 height 8
checkbox input "true"
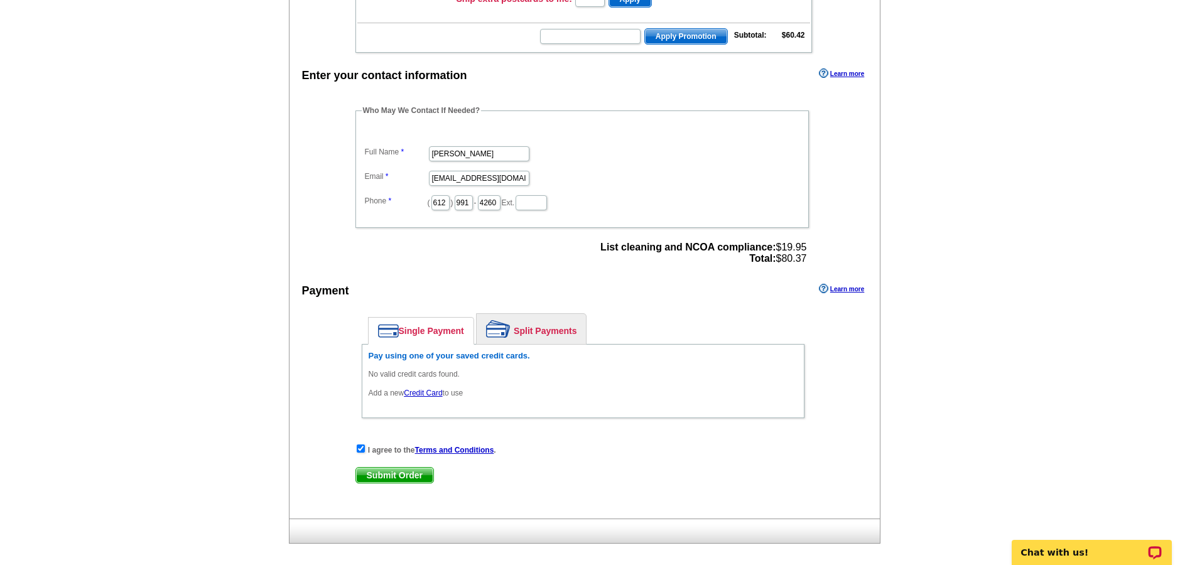
scroll to position [338, 0]
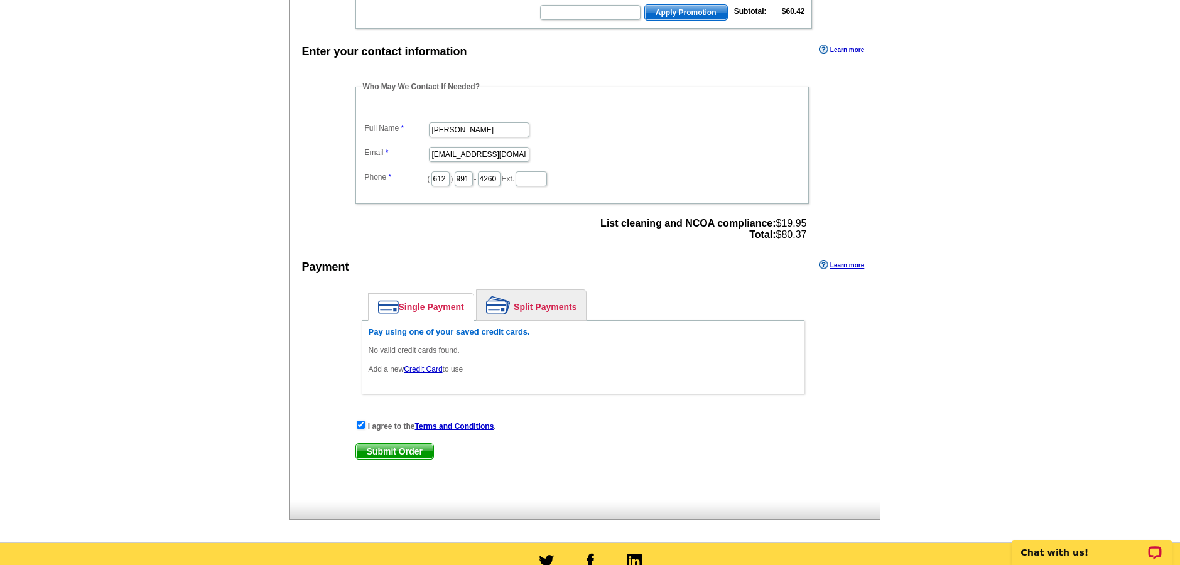
click at [423, 370] on link "Credit Card" at bounding box center [423, 369] width 38 height 9
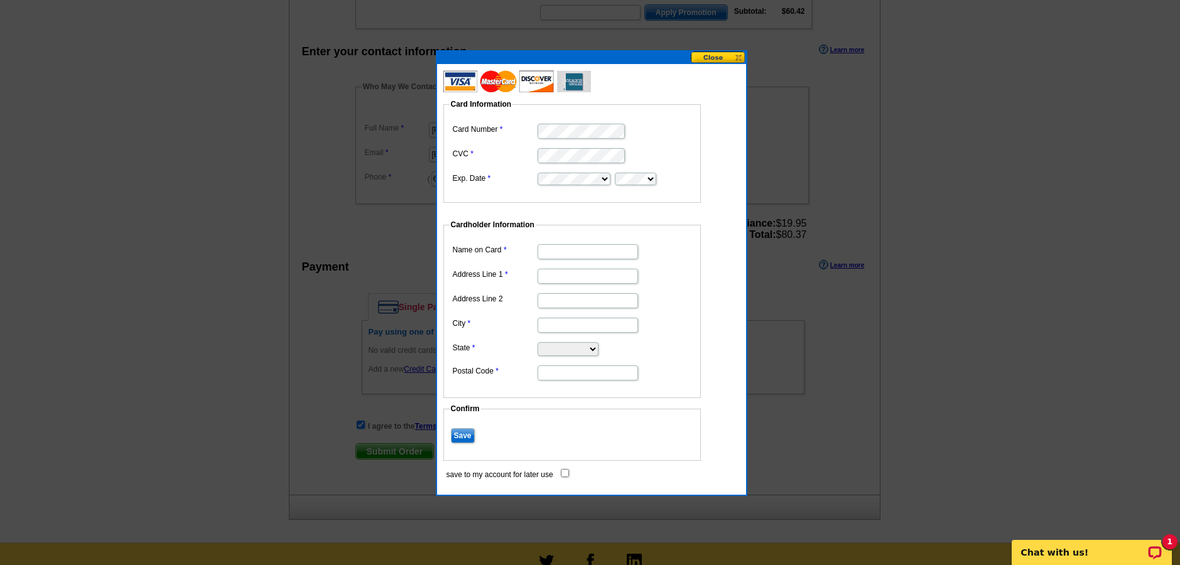
scroll to position [0, 0]
click at [591, 186] on dd at bounding box center [572, 178] width 245 height 17
click at [587, 254] on input "Name on Card" at bounding box center [587, 251] width 100 height 15
click at [577, 244] on dd "Nathaniel" at bounding box center [572, 250] width 245 height 19
click at [583, 251] on input "Nathaniel" at bounding box center [587, 251] width 100 height 15
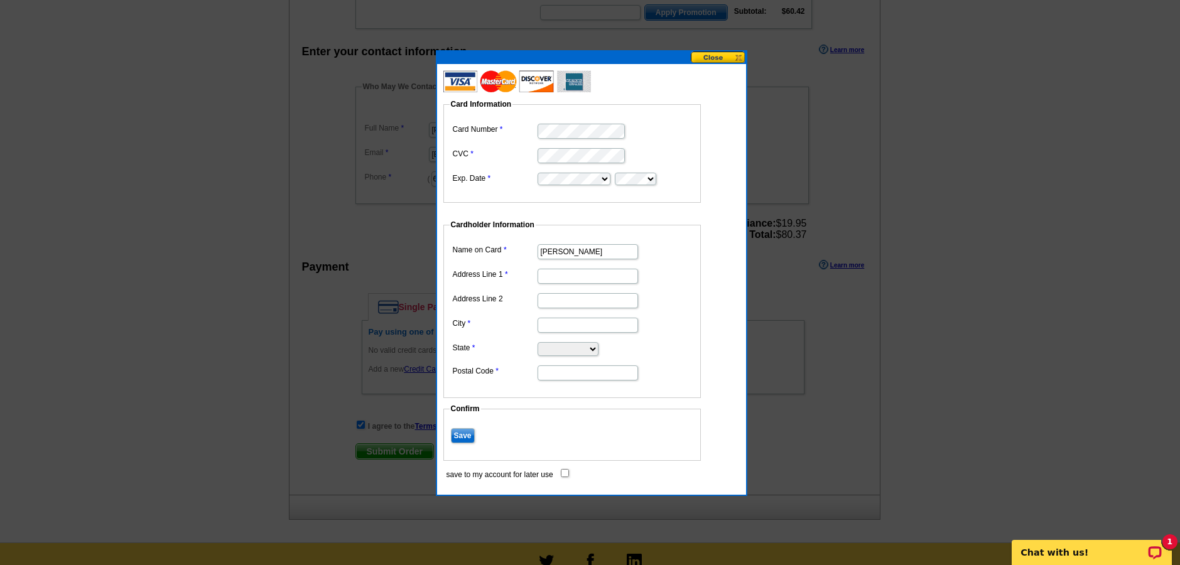
type input "[PERSON_NAME]"
type input "3138 240th St W"
type input "Hampton"
select select "MN"
click at [597, 372] on input "Postal Code" at bounding box center [587, 372] width 100 height 15
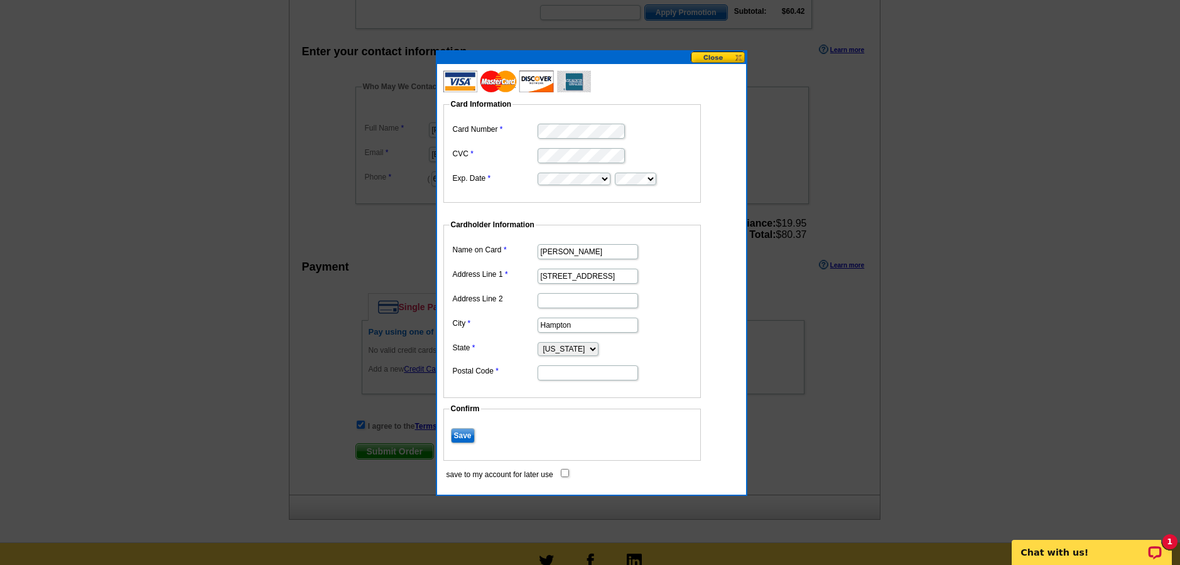
click at [591, 281] on input "3138 240th St W" at bounding box center [587, 276] width 100 height 15
type input "[STREET_ADDRESS]"
click at [571, 373] on input "Postal Code" at bounding box center [587, 372] width 100 height 15
type input "55031"
click at [467, 434] on input "Save" at bounding box center [463, 435] width 24 height 15
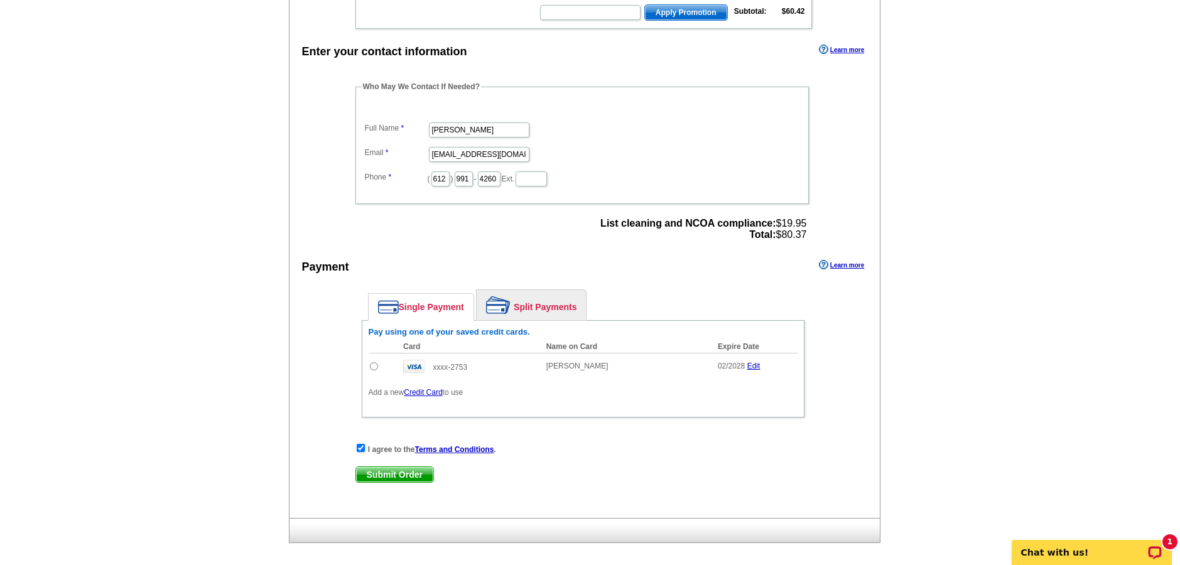
click at [372, 366] on input "radio" at bounding box center [374, 366] width 8 height 8
radio input "true"
click at [403, 474] on span "Submit Order" at bounding box center [394, 474] width 77 height 15
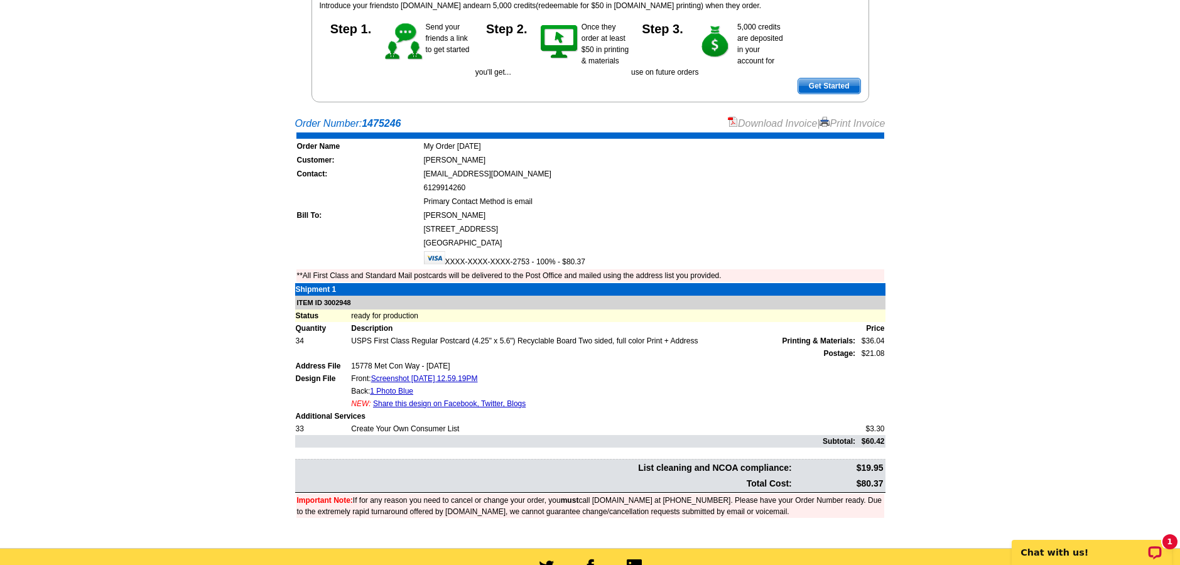
scroll to position [91, 0]
